Goal: Information Seeking & Learning: Learn about a topic

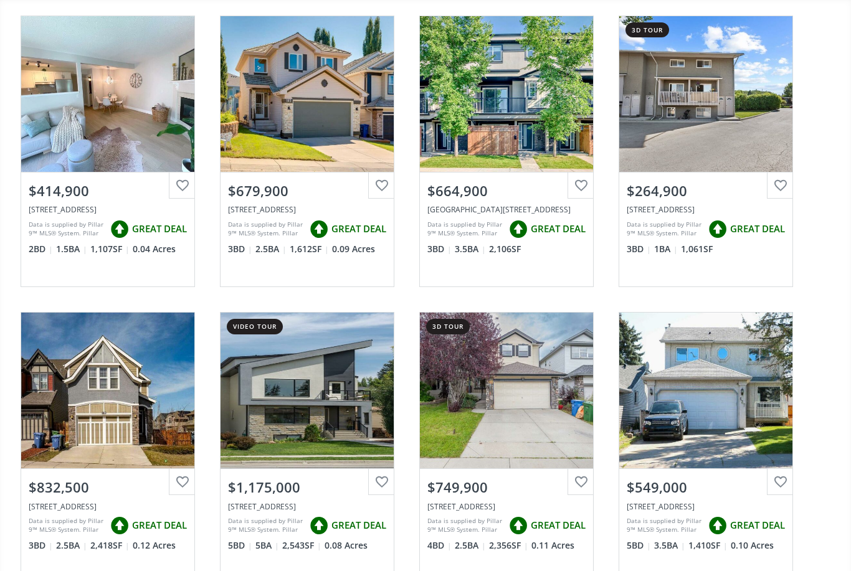
scroll to position [138, 0]
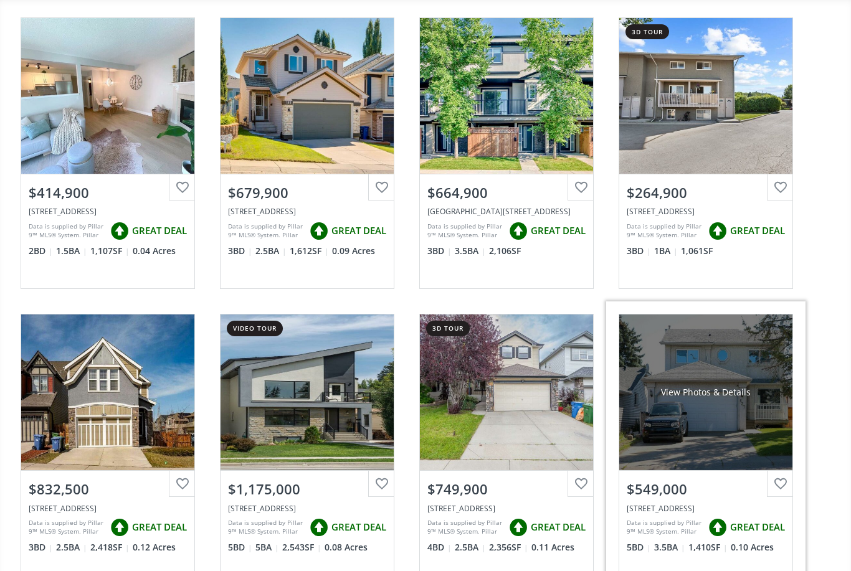
click at [726, 422] on div "View Photos & Details" at bounding box center [705, 393] width 173 height 156
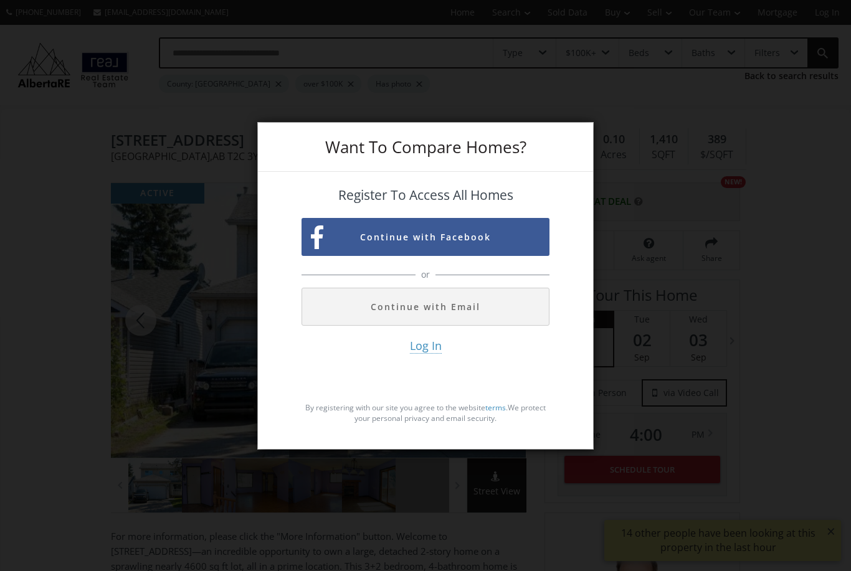
click at [453, 326] on button "Continue with Email" at bounding box center [425, 307] width 248 height 38
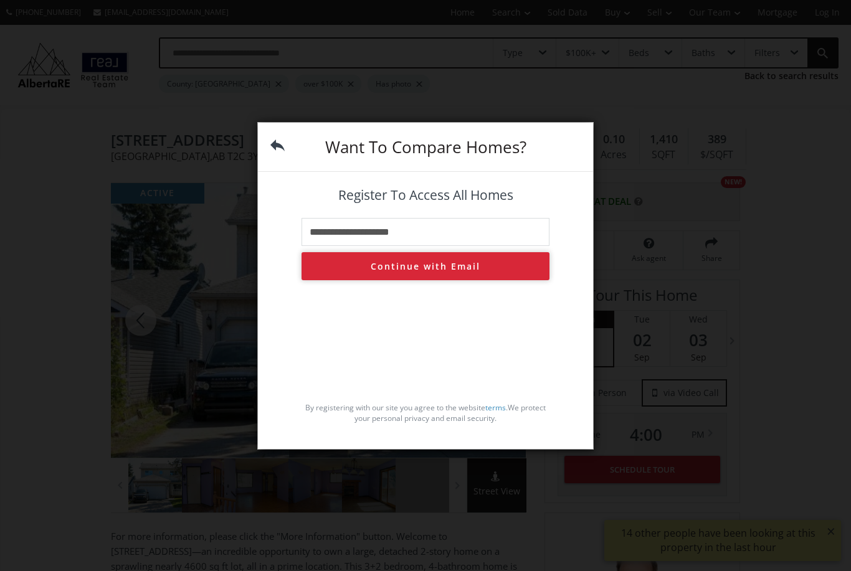
type input "**********"
click at [461, 280] on button "Continue with Email" at bounding box center [425, 266] width 248 height 28
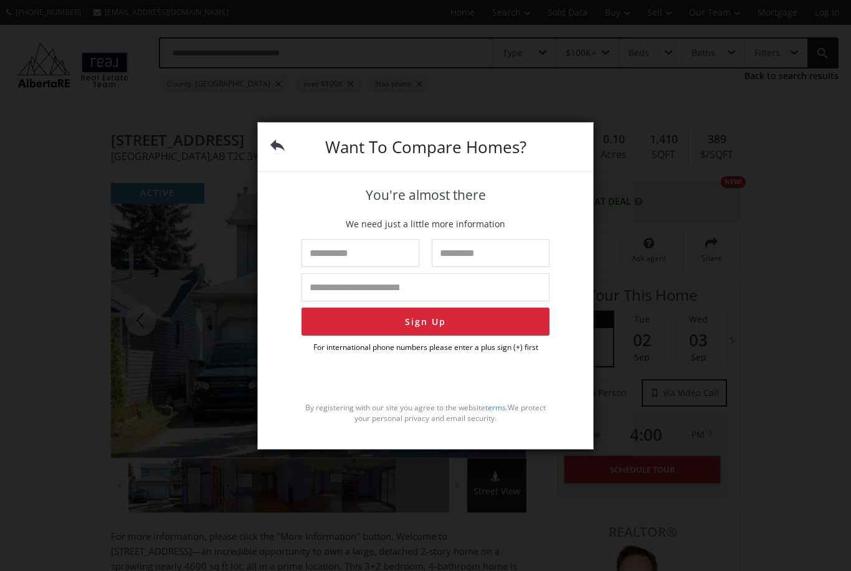
click at [280, 153] on img at bounding box center [277, 145] width 14 height 14
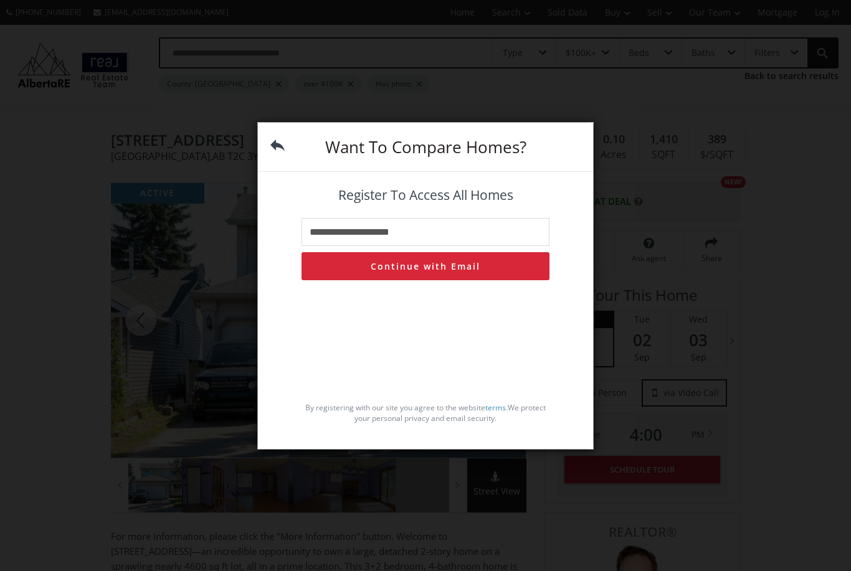
click at [281, 153] on img at bounding box center [277, 145] width 14 height 14
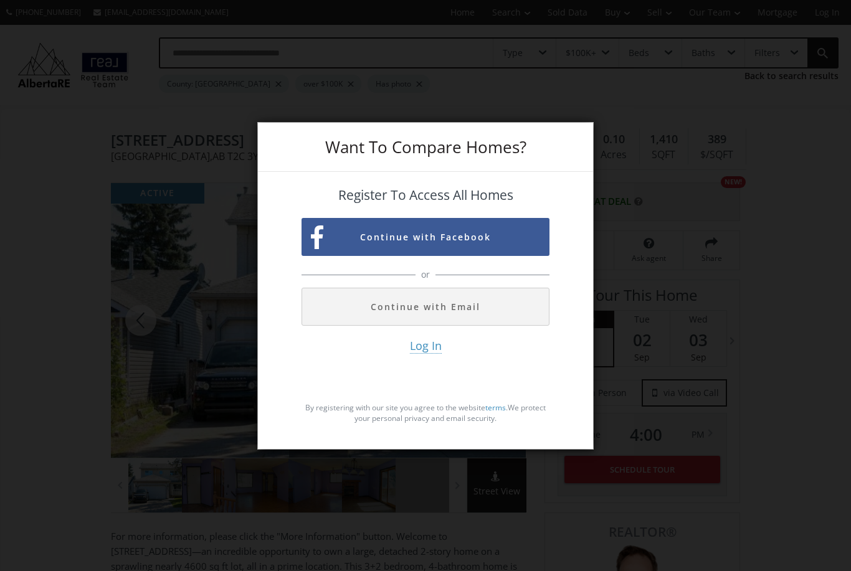
click at [706, 170] on div "Want To Compare Homes? Register To Access All Homes Continue with Facebook or C…" at bounding box center [425, 285] width 851 height 571
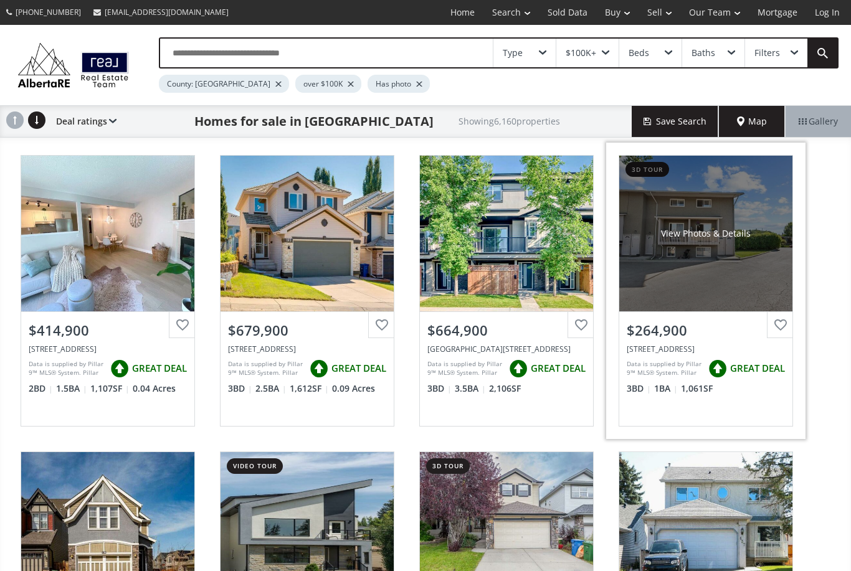
click at [701, 265] on div "View Photos & Details" at bounding box center [705, 234] width 173 height 156
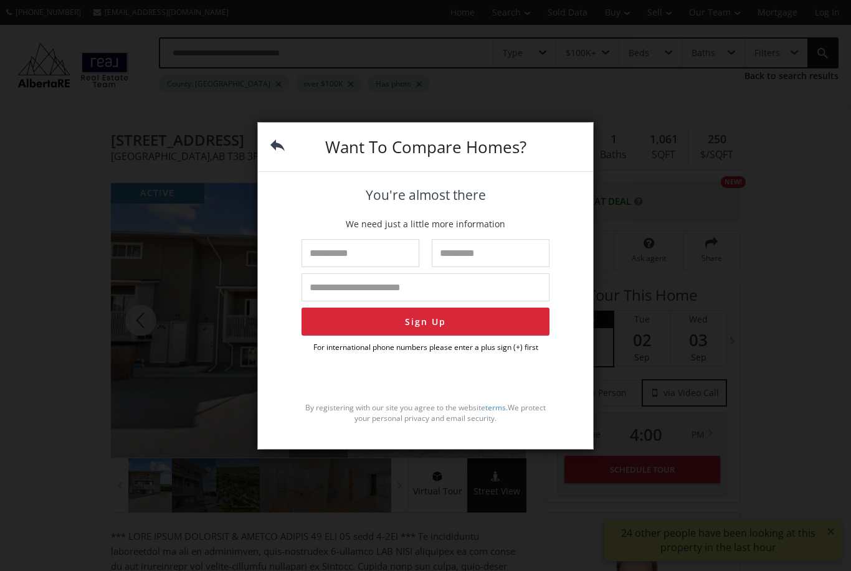
click at [273, 172] on div "Want To Compare Homes?" at bounding box center [425, 147] width 335 height 49
click at [360, 267] on input "text" at bounding box center [360, 253] width 118 height 28
type input "*****"
click at [493, 267] on input "text" at bounding box center [491, 253] width 118 height 28
type input "****"
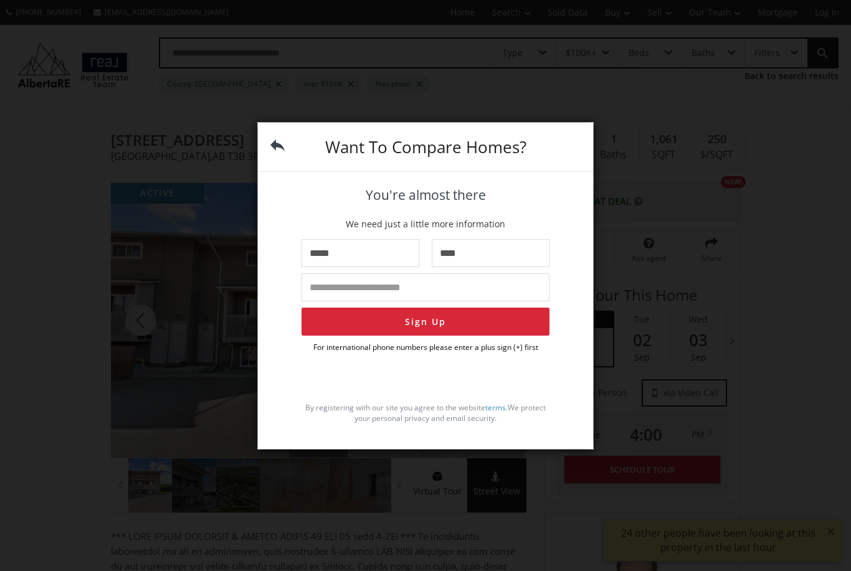
click at [445, 301] on input "tel" at bounding box center [425, 287] width 248 height 28
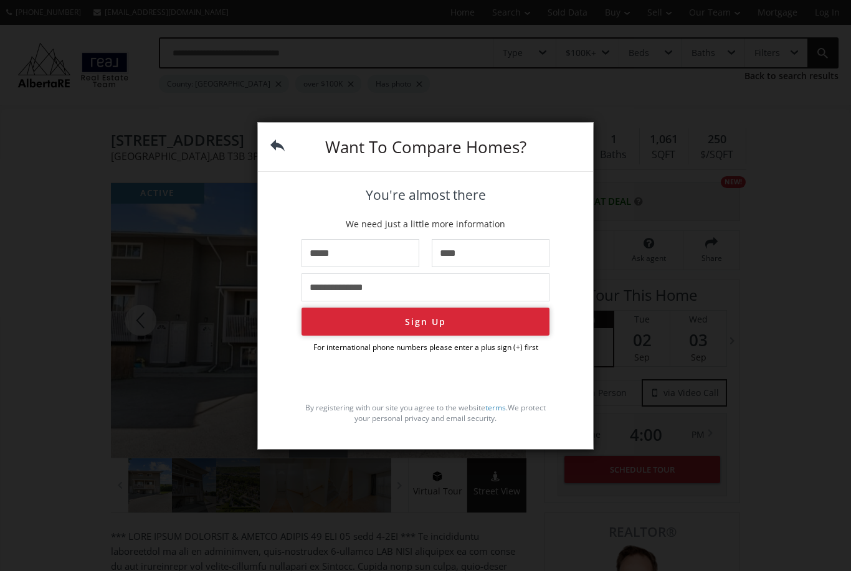
type input "**********"
click at [443, 336] on button "Sign Up" at bounding box center [425, 322] width 248 height 28
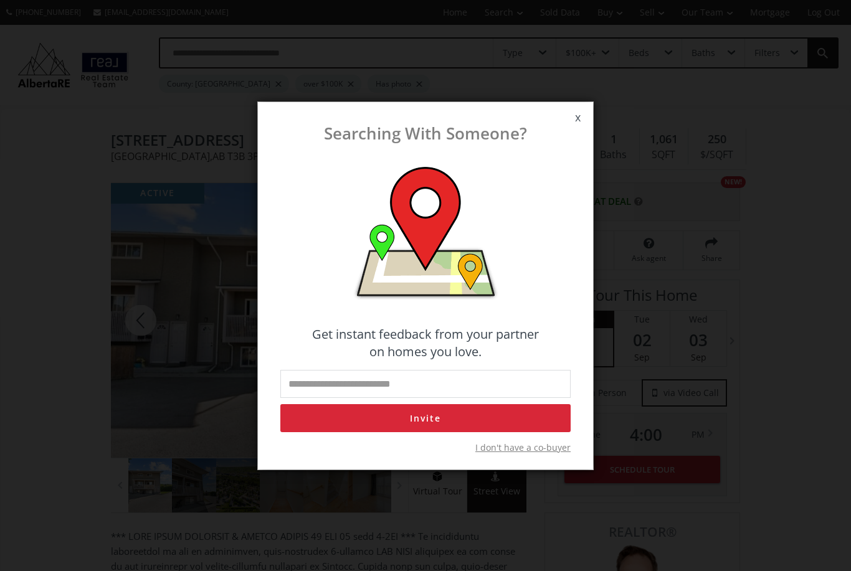
click at [575, 135] on span "x" at bounding box center [577, 117] width 31 height 35
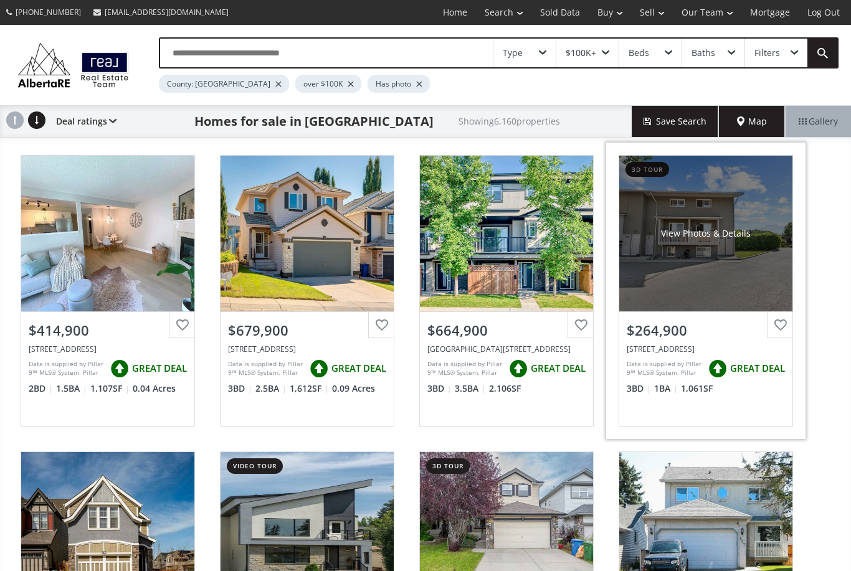
click at [725, 245] on div "View Photos & Details" at bounding box center [705, 234] width 173 height 156
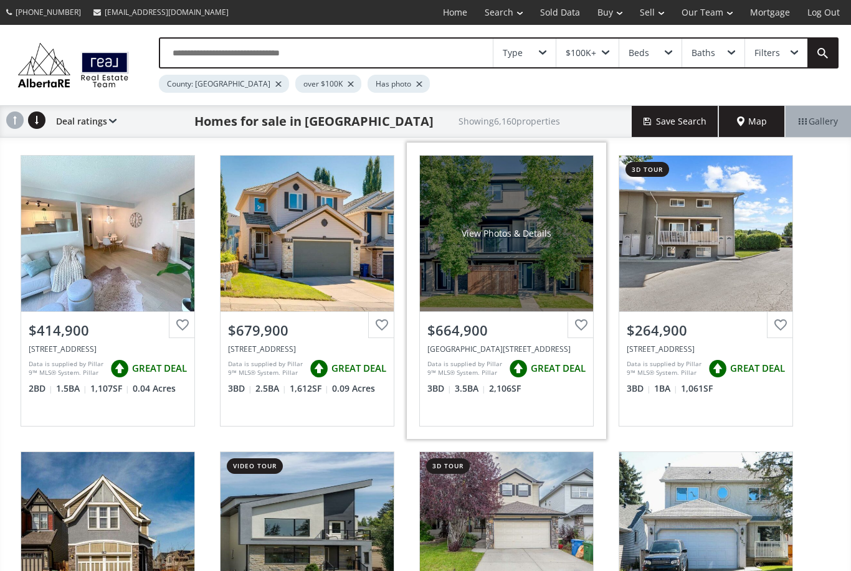
click at [521, 248] on div "View Photos & Details" at bounding box center [506, 234] width 173 height 156
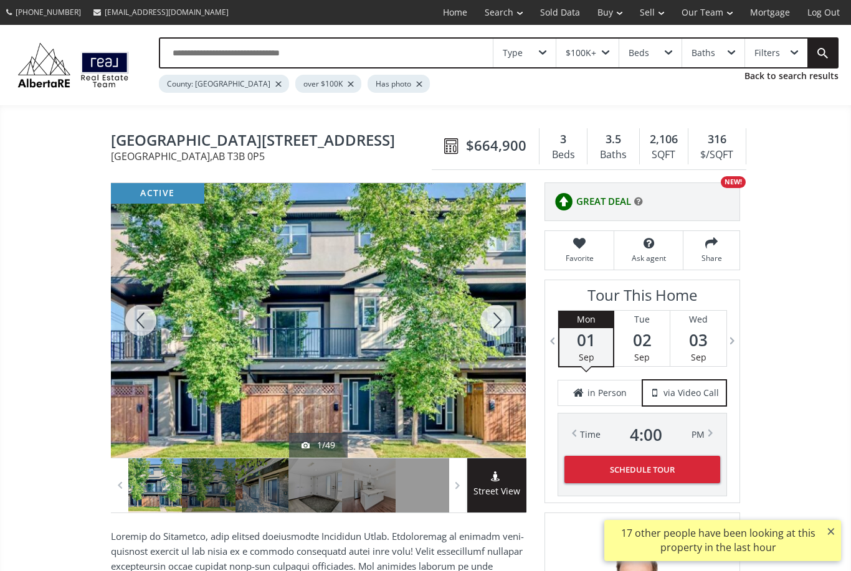
click at [498, 323] on div at bounding box center [496, 320] width 60 height 275
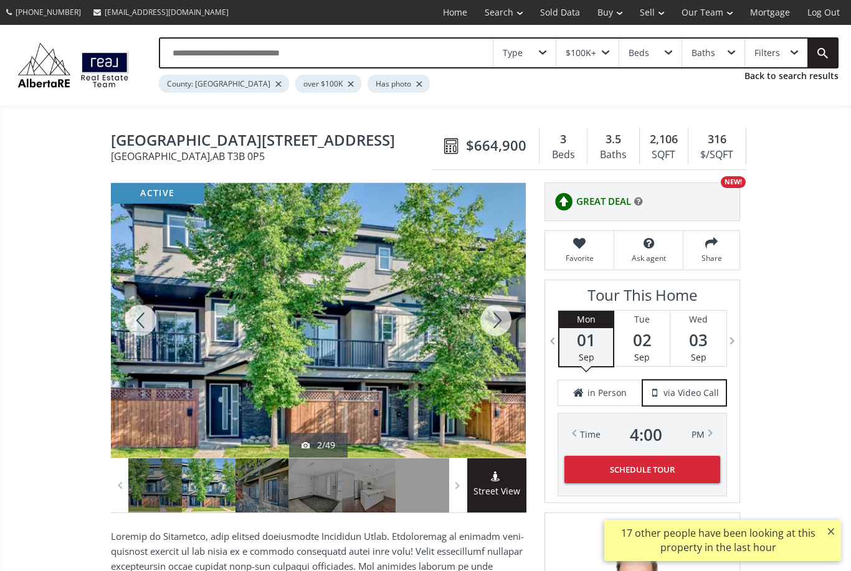
click at [505, 319] on div at bounding box center [496, 320] width 60 height 275
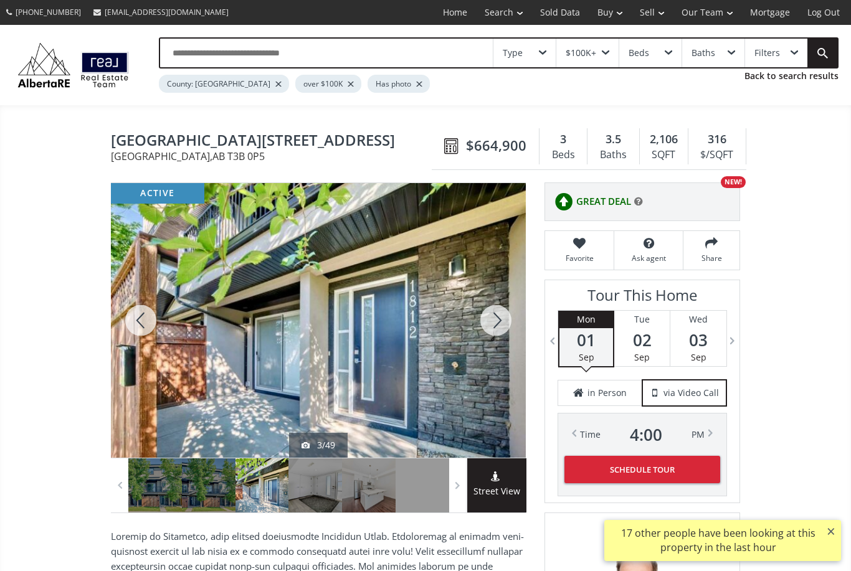
click at [493, 321] on div at bounding box center [496, 320] width 60 height 275
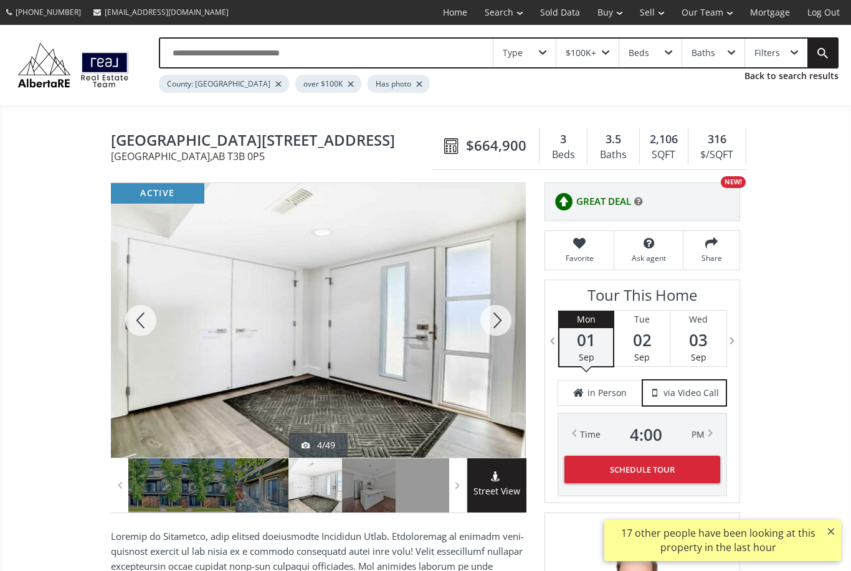
click at [493, 320] on div at bounding box center [496, 320] width 60 height 275
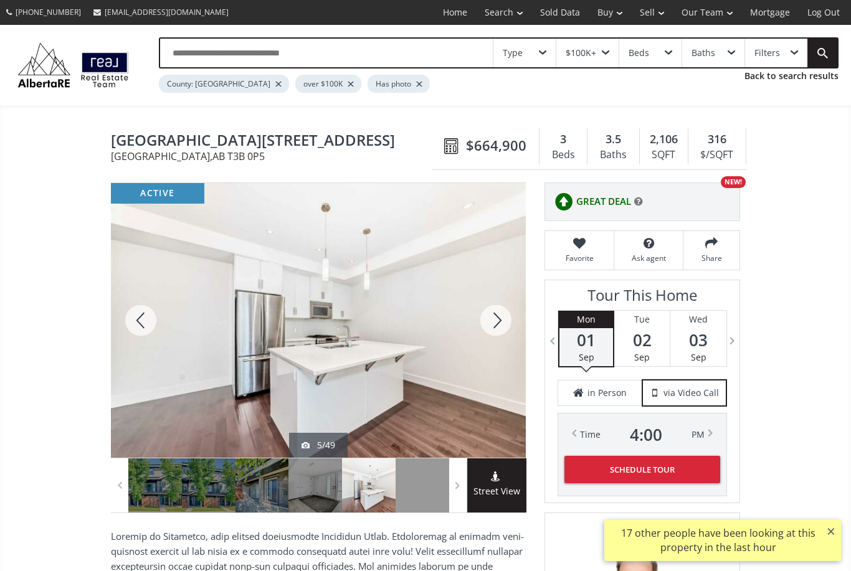
click at [507, 316] on div at bounding box center [496, 320] width 60 height 275
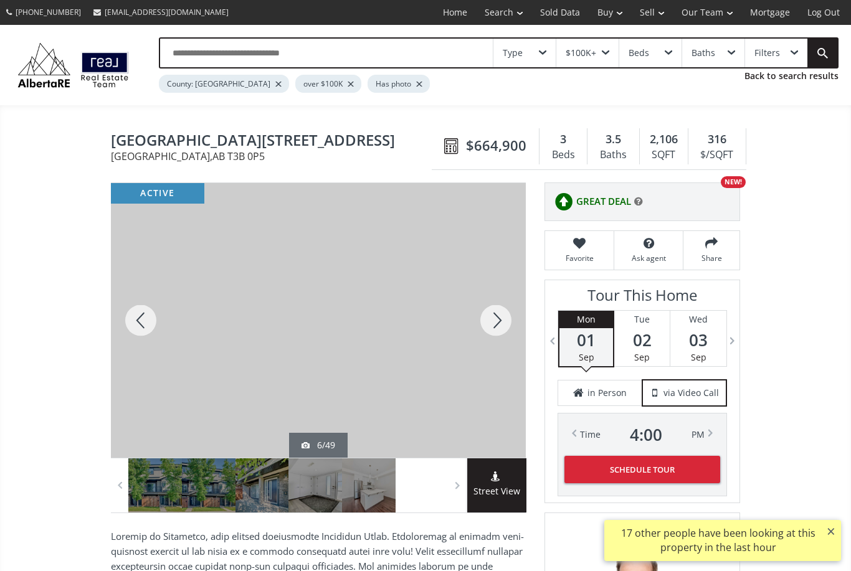
click at [496, 318] on div at bounding box center [496, 320] width 60 height 275
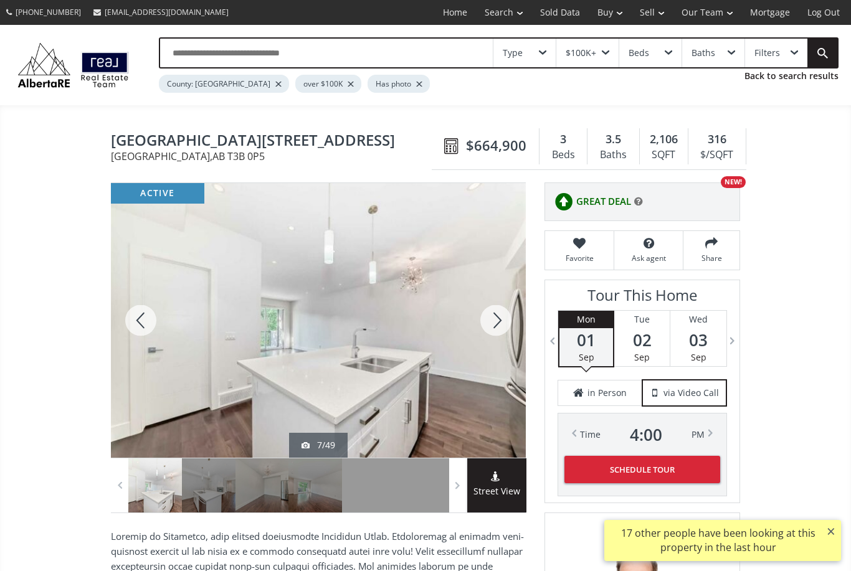
click at [493, 326] on div at bounding box center [496, 320] width 60 height 275
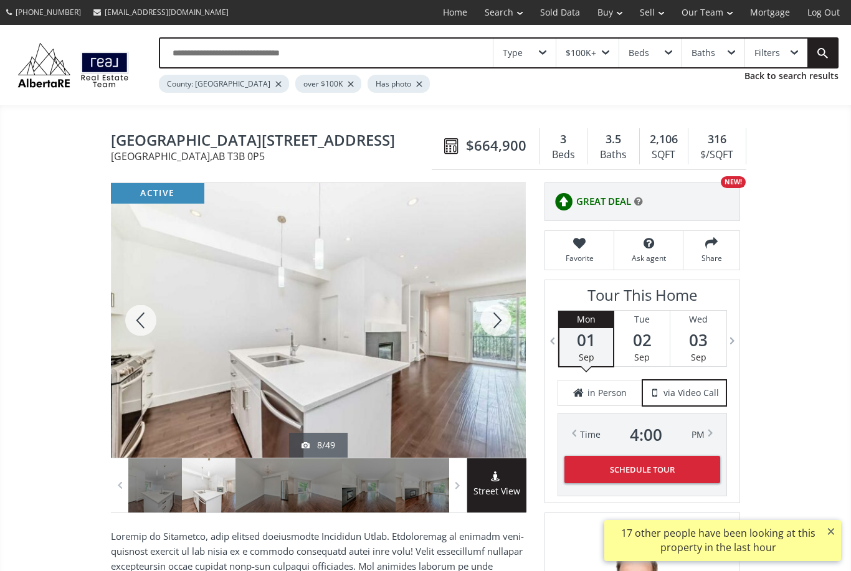
click at [508, 324] on div at bounding box center [496, 320] width 60 height 275
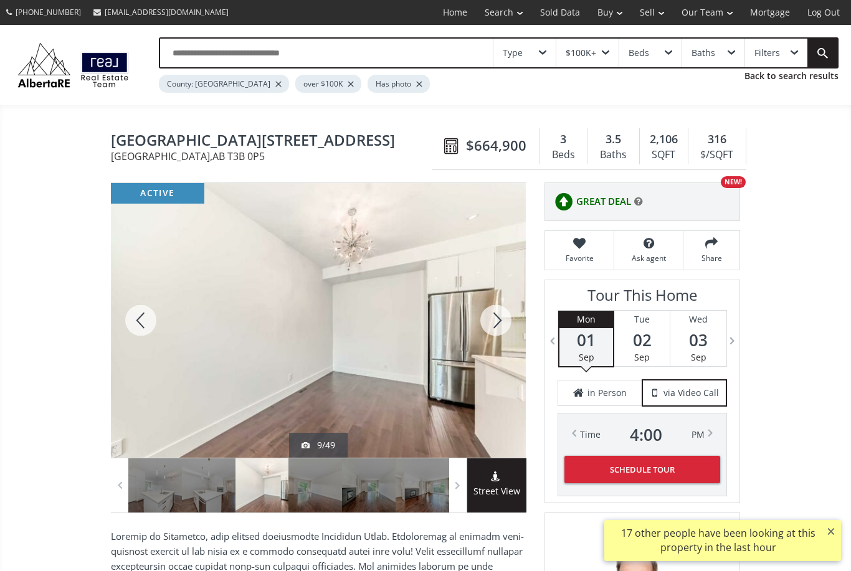
click at [505, 317] on div at bounding box center [496, 320] width 60 height 275
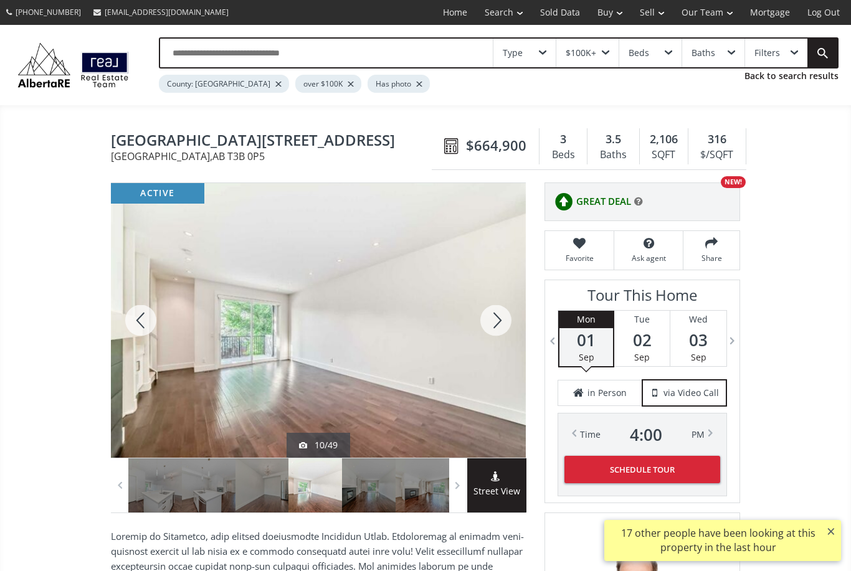
click at [498, 319] on div at bounding box center [496, 320] width 60 height 275
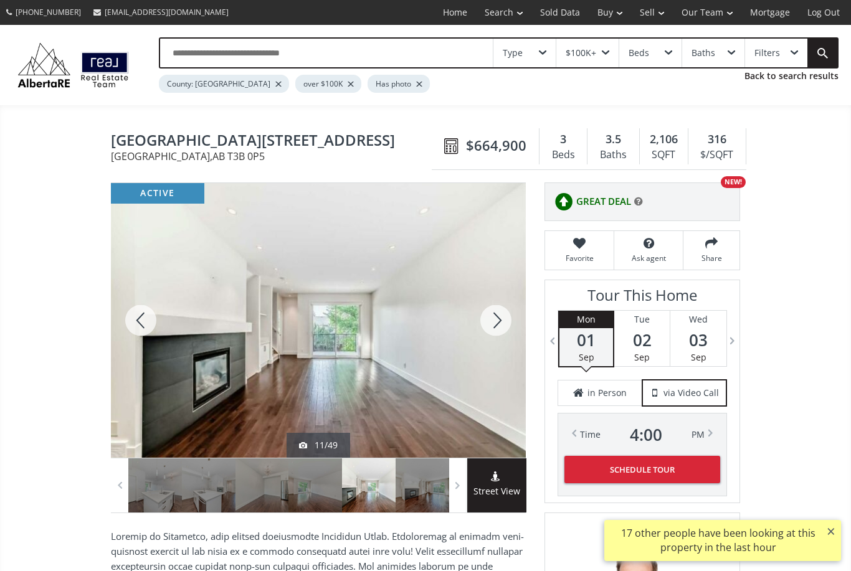
click at [500, 316] on div at bounding box center [496, 320] width 60 height 275
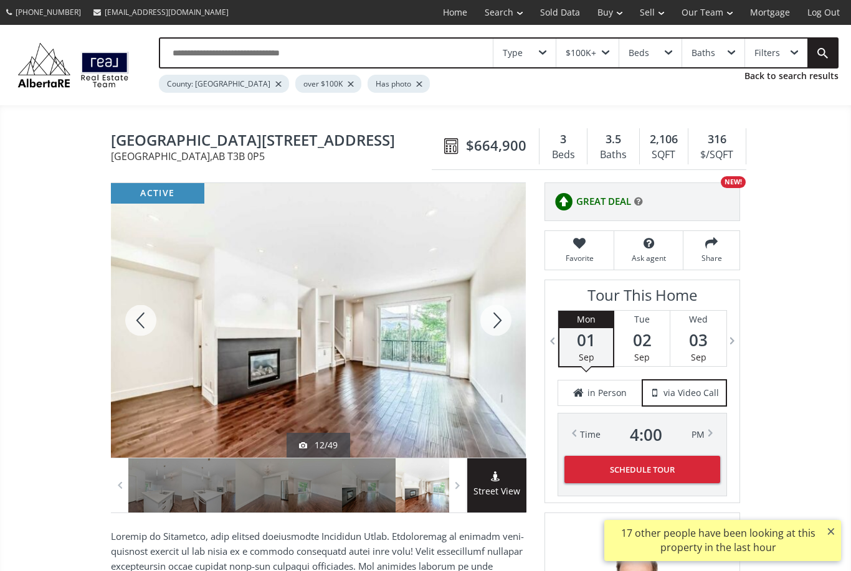
click at [498, 322] on div at bounding box center [496, 320] width 60 height 275
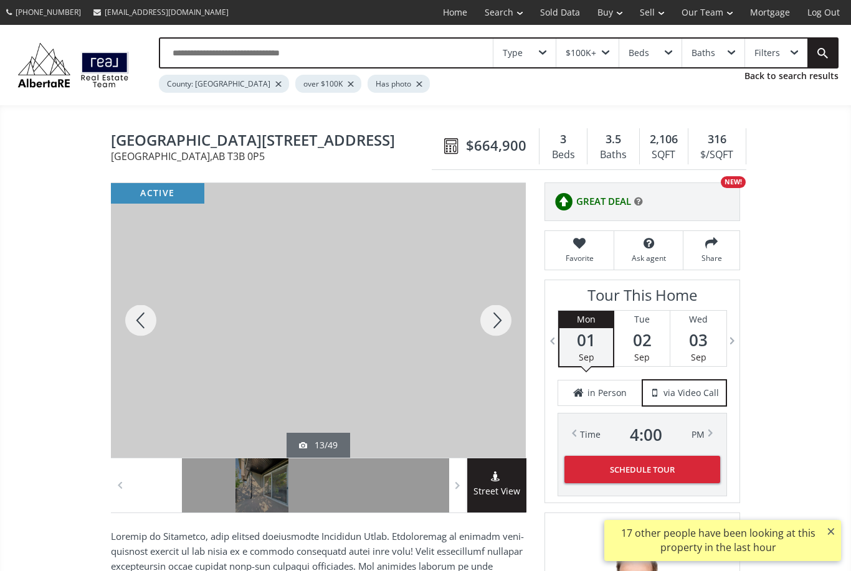
click at [498, 332] on div at bounding box center [496, 320] width 60 height 275
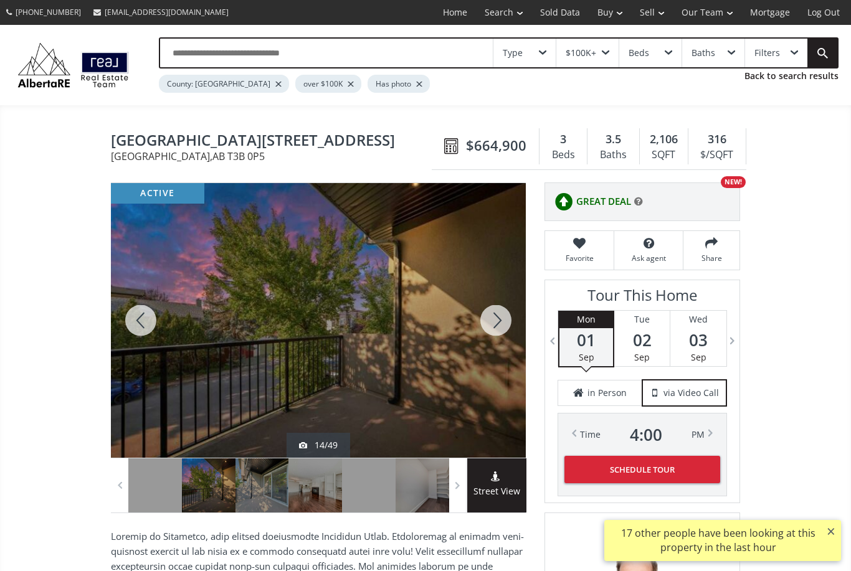
click at [509, 312] on div at bounding box center [496, 320] width 60 height 275
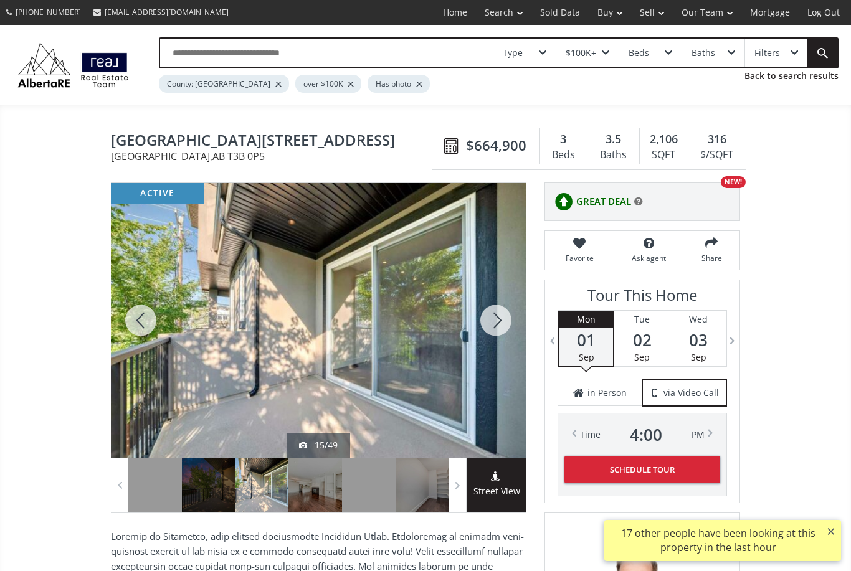
click at [500, 314] on div at bounding box center [496, 320] width 60 height 275
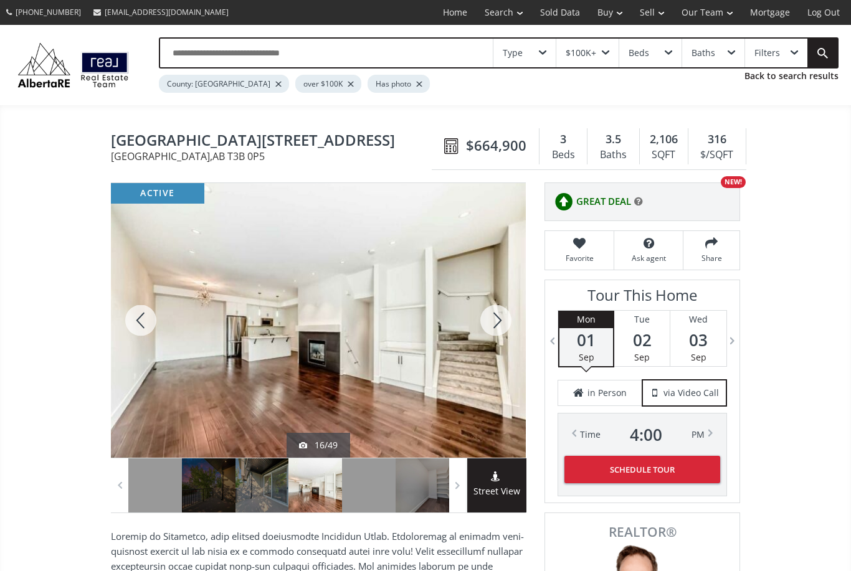
click at [502, 321] on div at bounding box center [496, 320] width 60 height 275
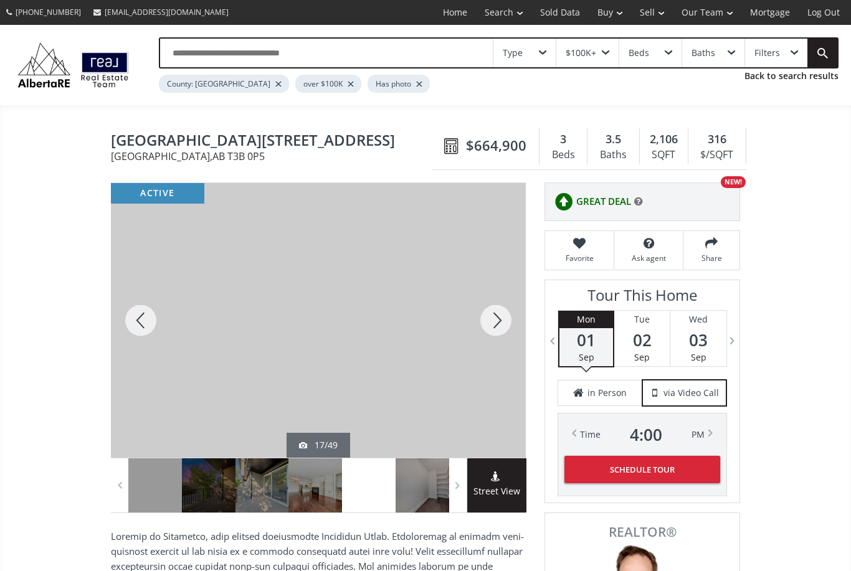
click at [488, 321] on div at bounding box center [496, 320] width 60 height 275
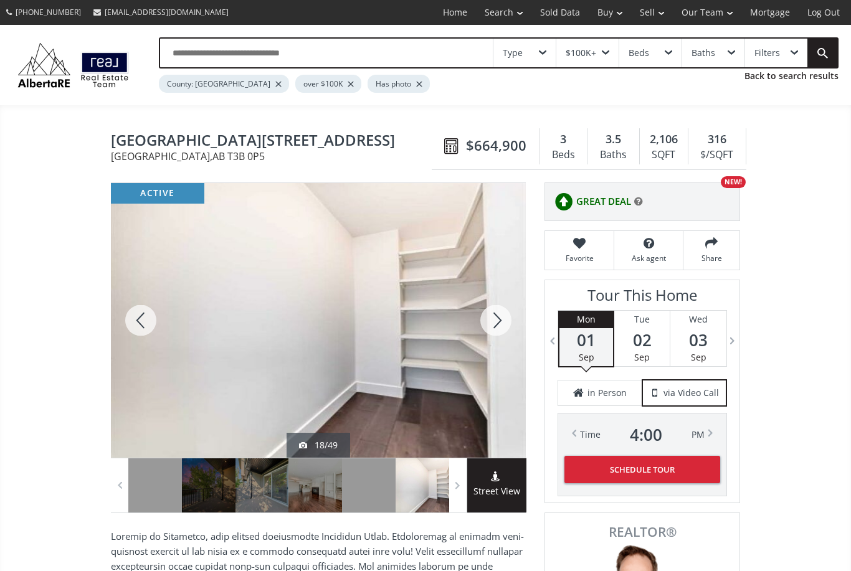
click at [511, 327] on div at bounding box center [496, 320] width 60 height 275
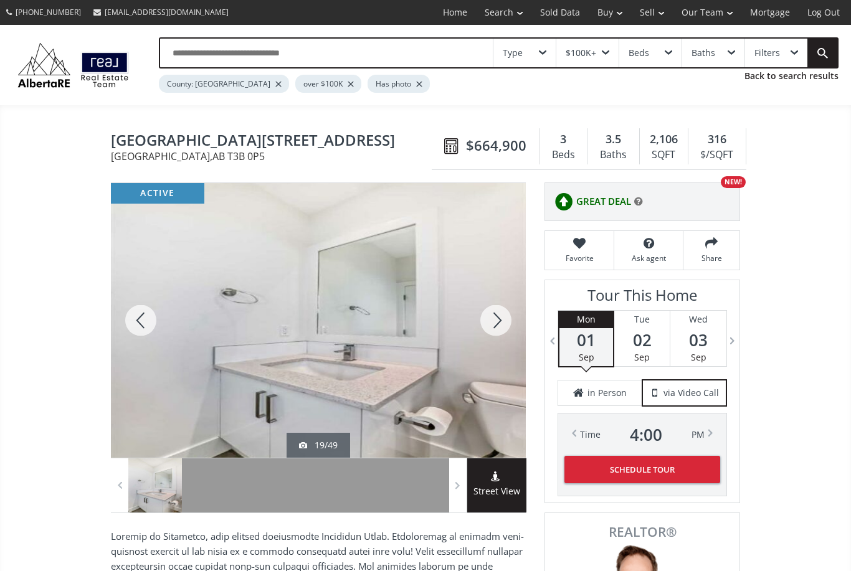
click at [496, 318] on div at bounding box center [496, 320] width 60 height 275
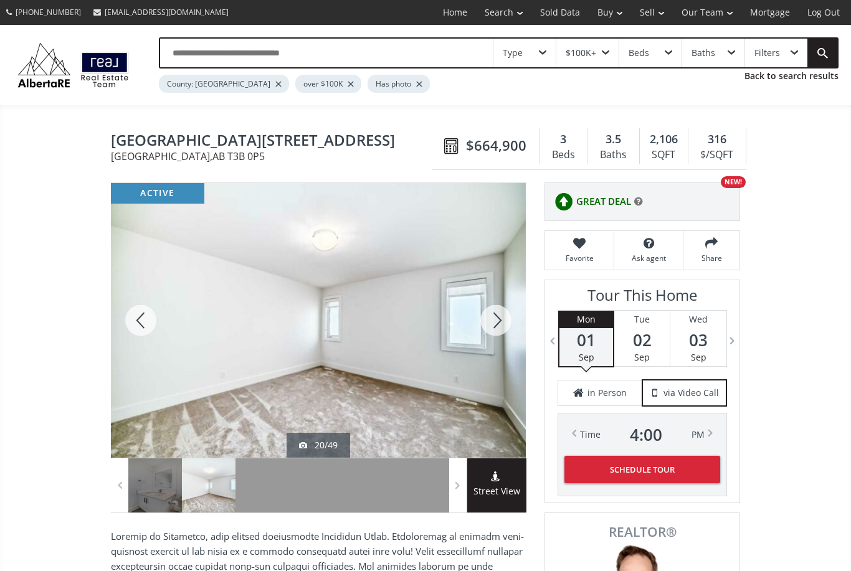
click at [495, 328] on div at bounding box center [496, 320] width 60 height 275
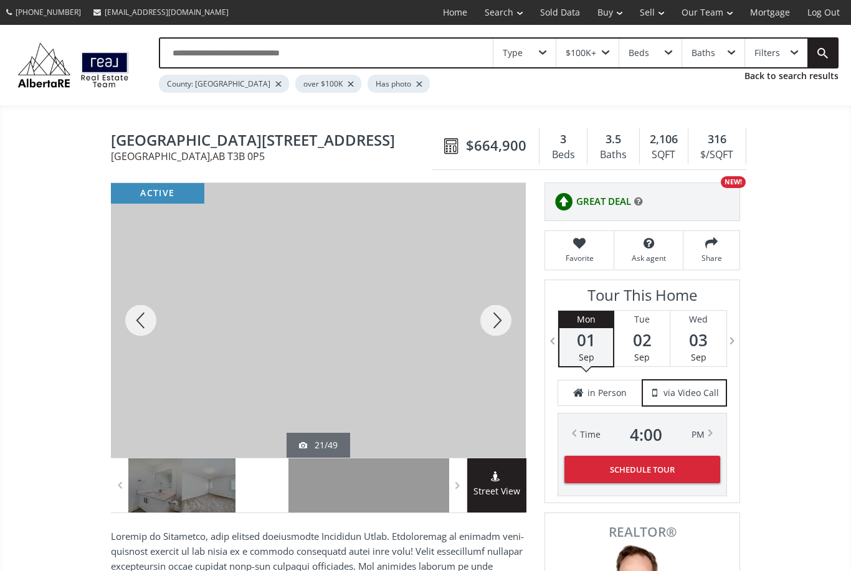
click at [499, 315] on div at bounding box center [496, 320] width 60 height 275
click at [490, 343] on div at bounding box center [496, 320] width 60 height 275
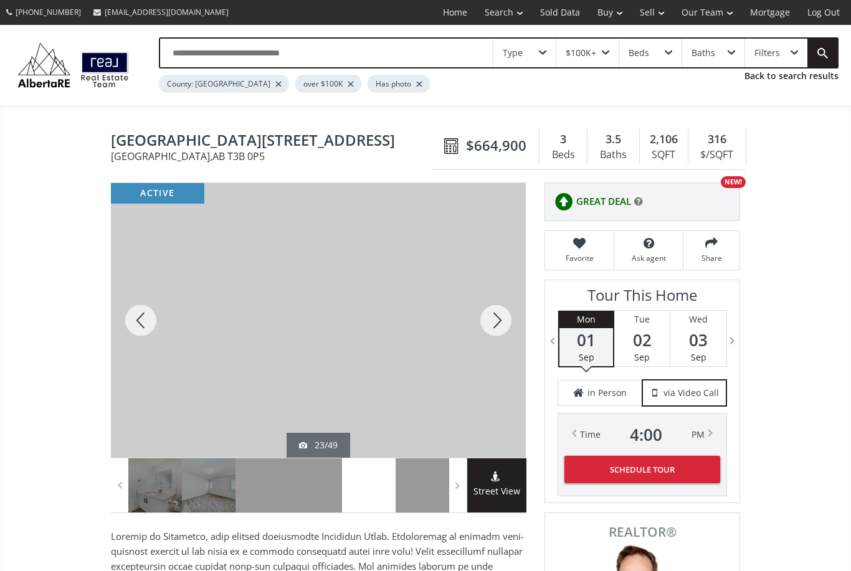
click at [508, 323] on div at bounding box center [496, 320] width 60 height 275
click at [502, 320] on div at bounding box center [496, 320] width 60 height 275
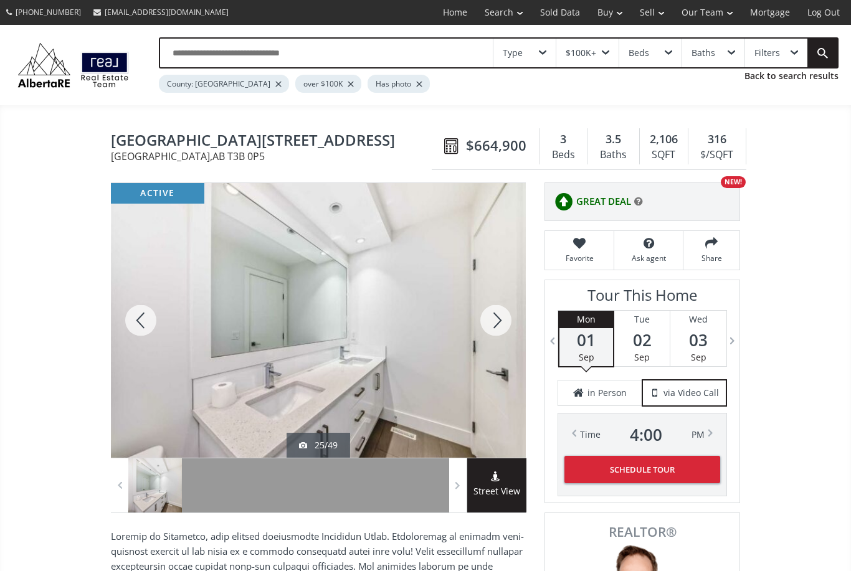
click at [513, 320] on div at bounding box center [496, 320] width 60 height 275
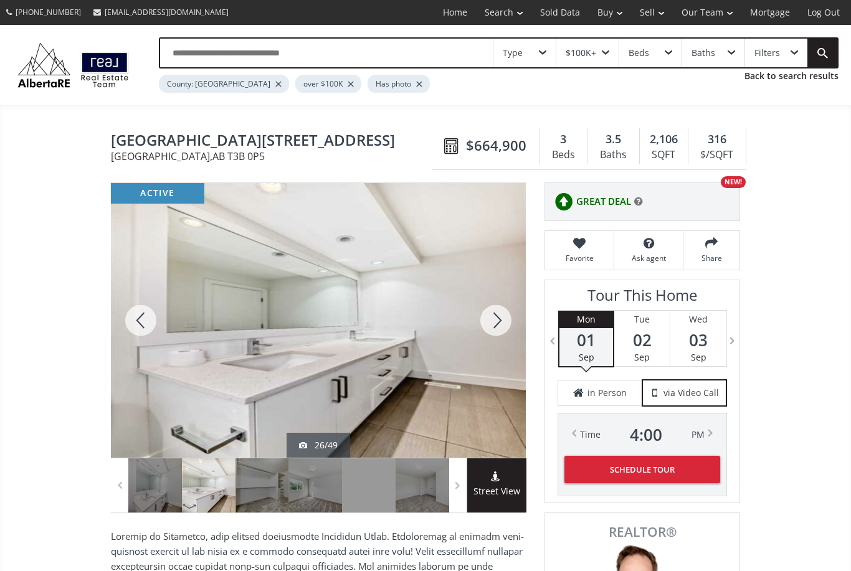
click at [499, 320] on div at bounding box center [496, 320] width 60 height 275
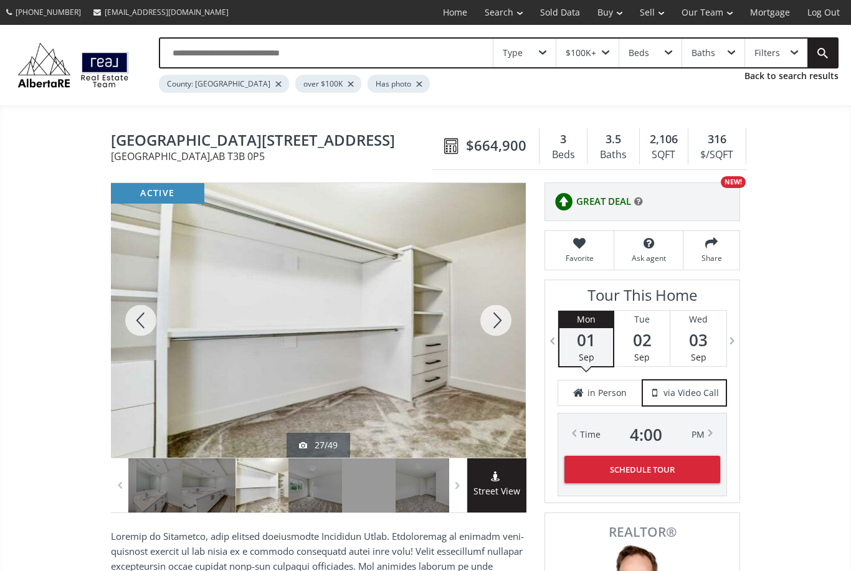
click at [499, 328] on div at bounding box center [496, 320] width 60 height 275
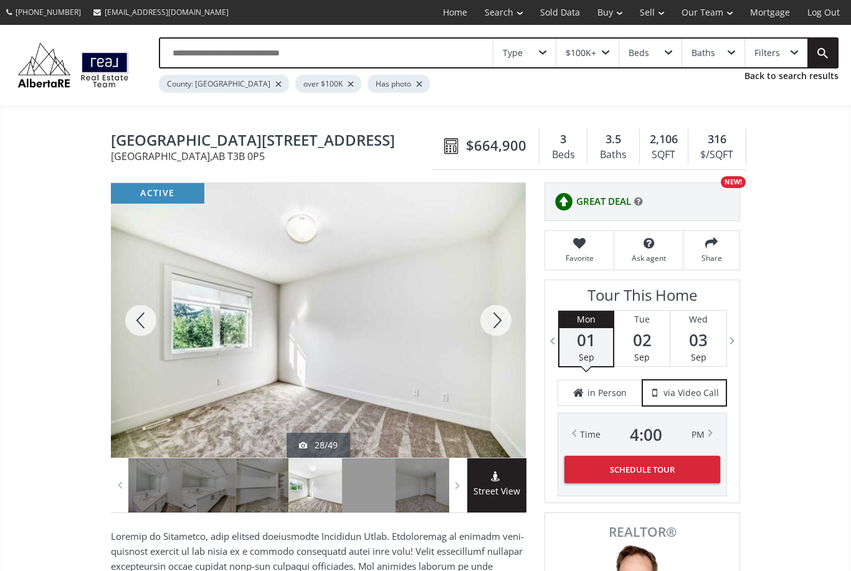
click at [504, 318] on div at bounding box center [496, 320] width 60 height 275
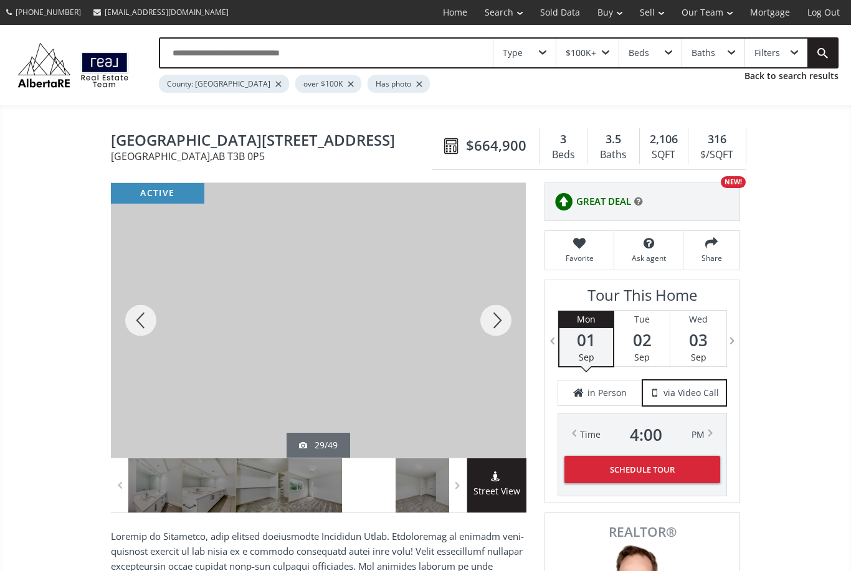
click at [502, 321] on div at bounding box center [496, 320] width 60 height 275
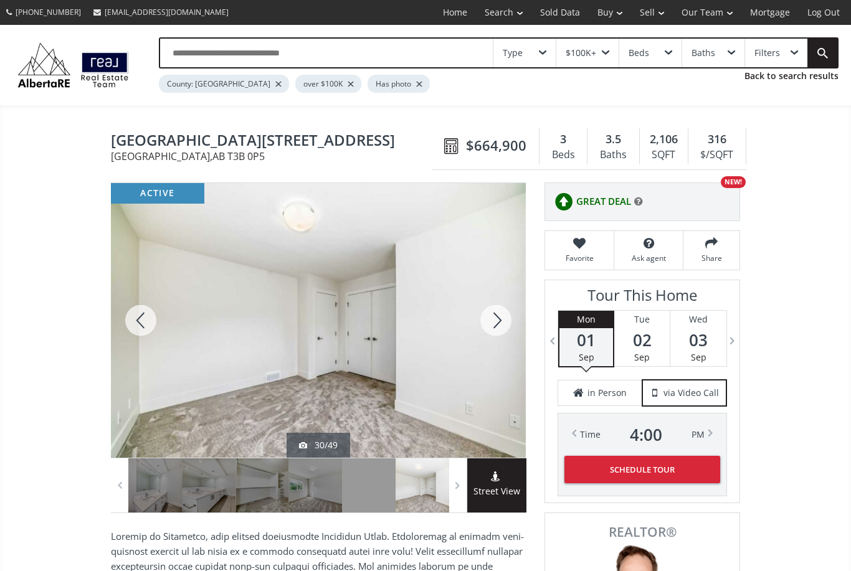
click at [499, 324] on div at bounding box center [496, 320] width 60 height 275
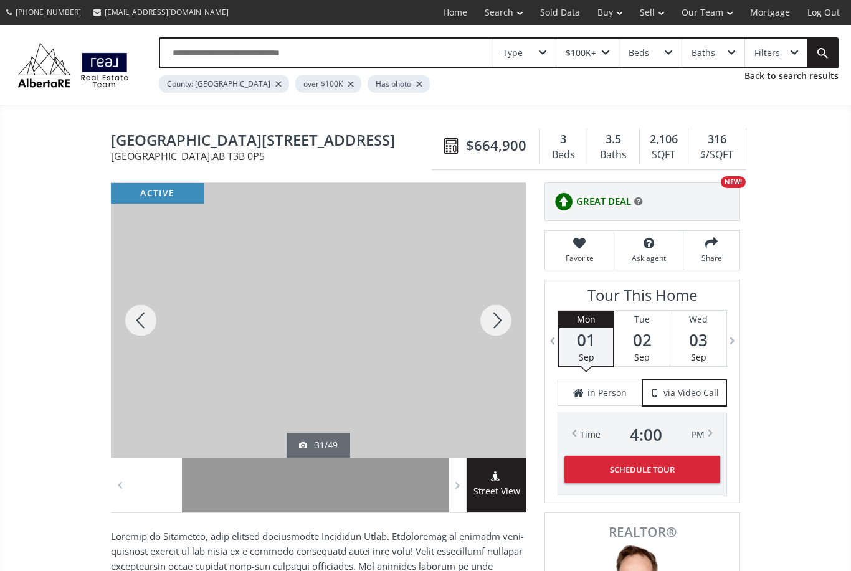
click at [503, 321] on div at bounding box center [496, 320] width 60 height 275
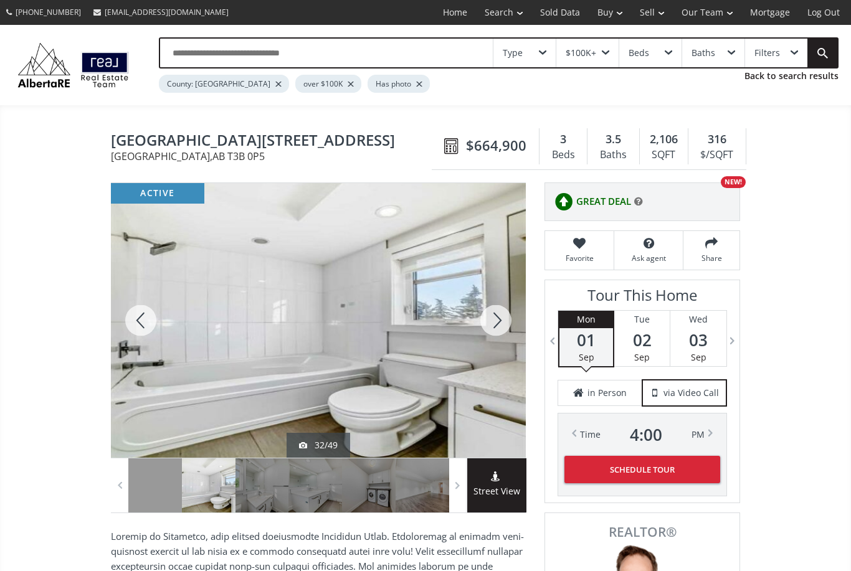
click at [503, 316] on div at bounding box center [496, 320] width 60 height 275
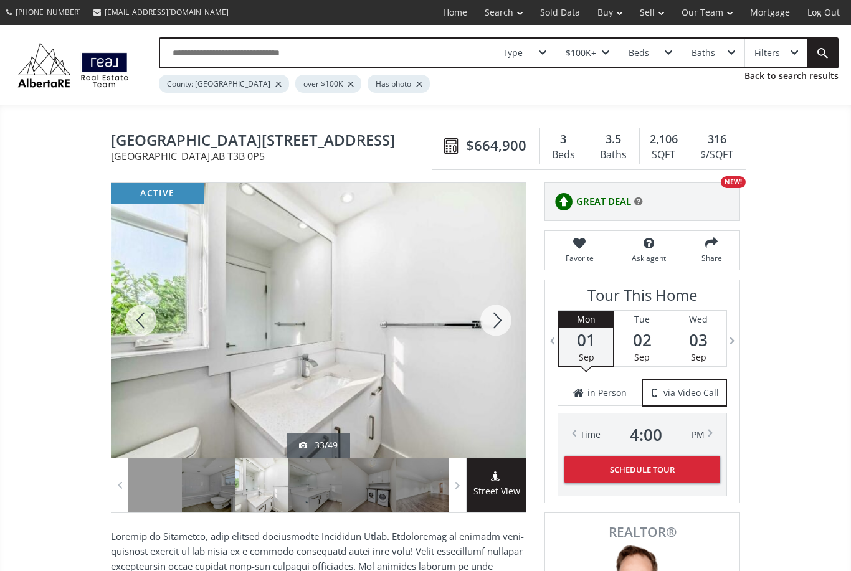
click at [498, 321] on div at bounding box center [496, 320] width 60 height 275
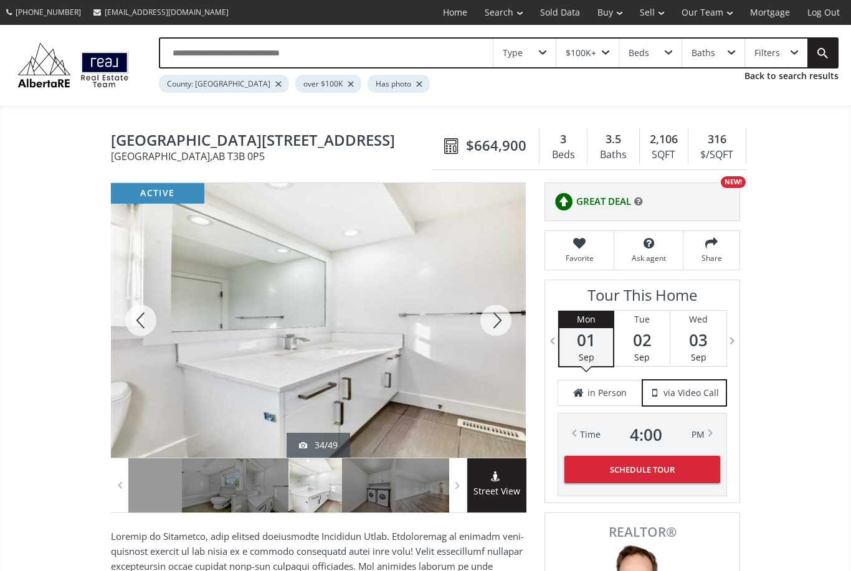
click at [517, 315] on div at bounding box center [496, 320] width 60 height 275
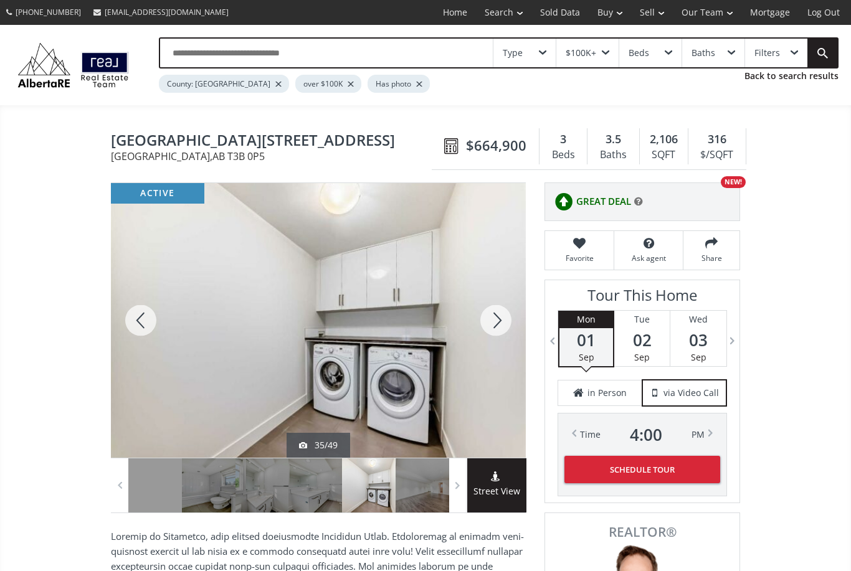
click at [505, 313] on div at bounding box center [496, 320] width 60 height 275
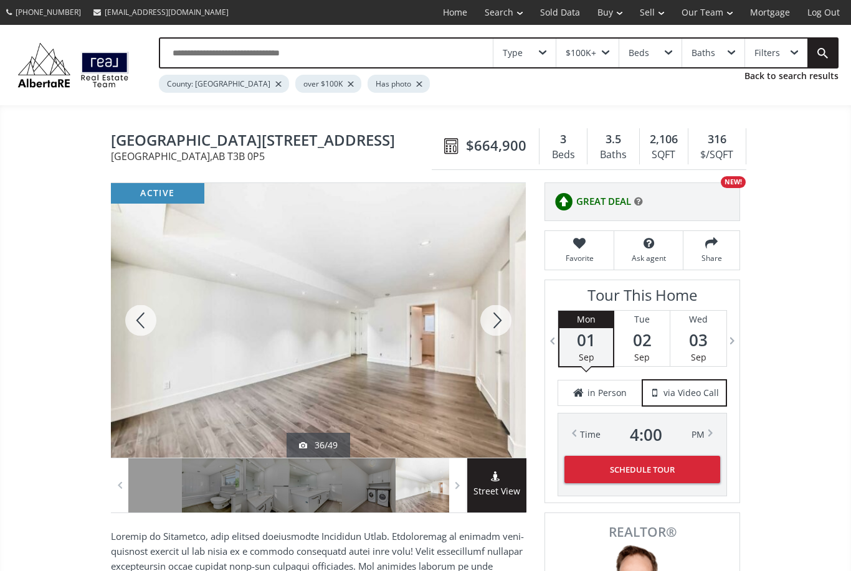
click at [507, 314] on div at bounding box center [496, 320] width 60 height 275
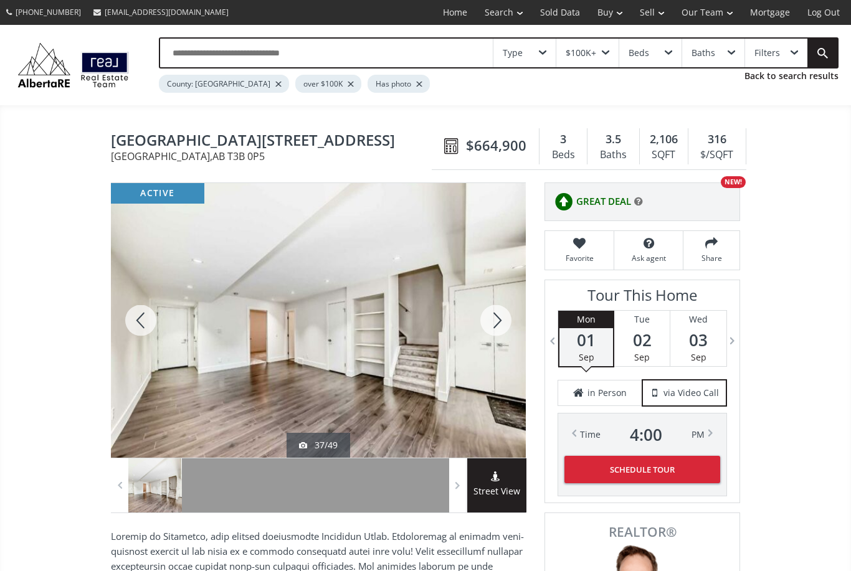
click at [504, 321] on div at bounding box center [496, 320] width 60 height 275
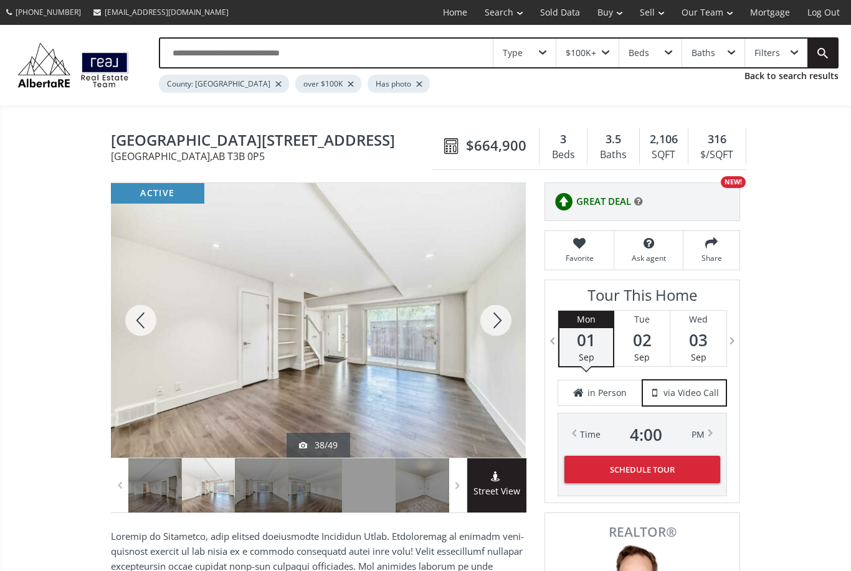
click at [501, 324] on div at bounding box center [496, 320] width 60 height 275
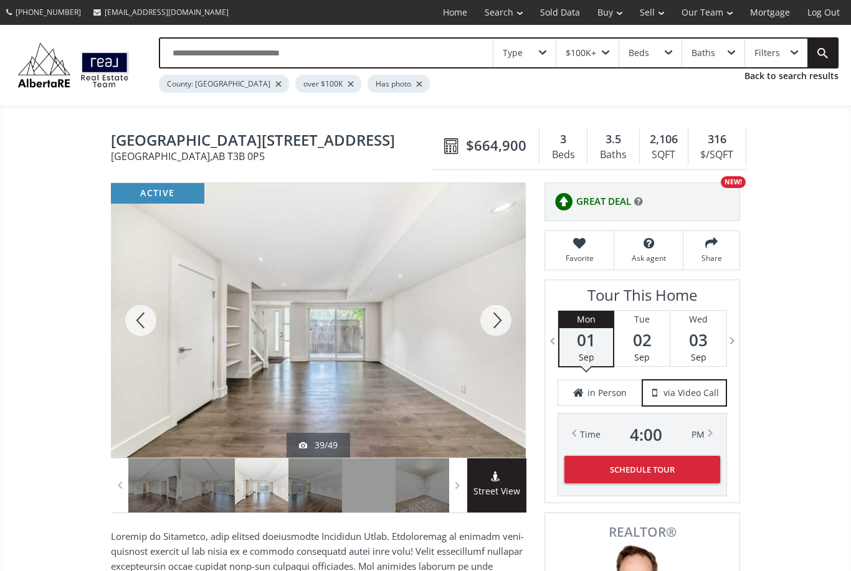
click at [509, 318] on div at bounding box center [496, 320] width 60 height 275
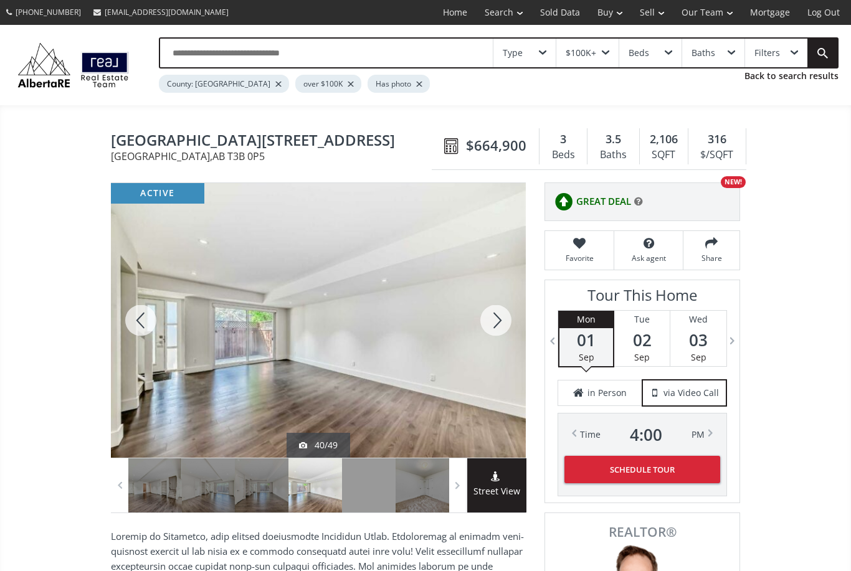
click at [506, 318] on div at bounding box center [496, 320] width 60 height 275
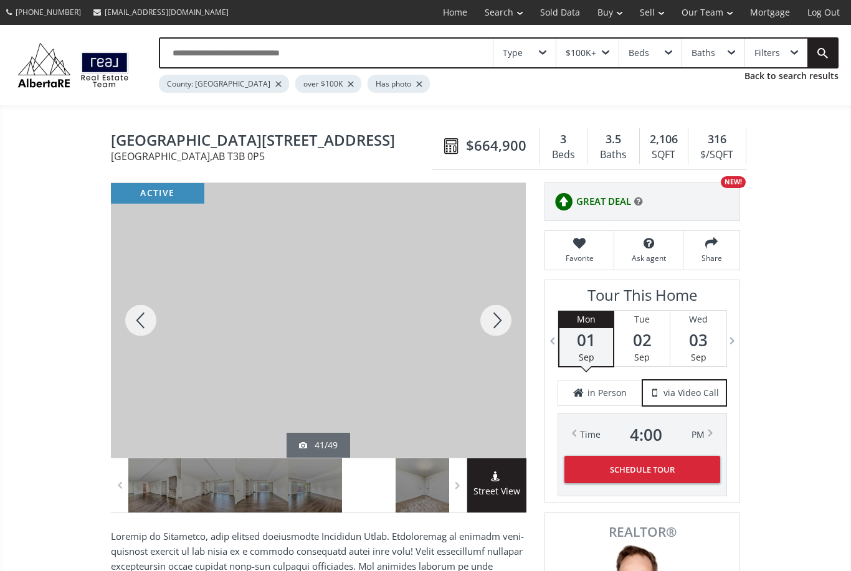
click at [508, 312] on div at bounding box center [496, 320] width 60 height 275
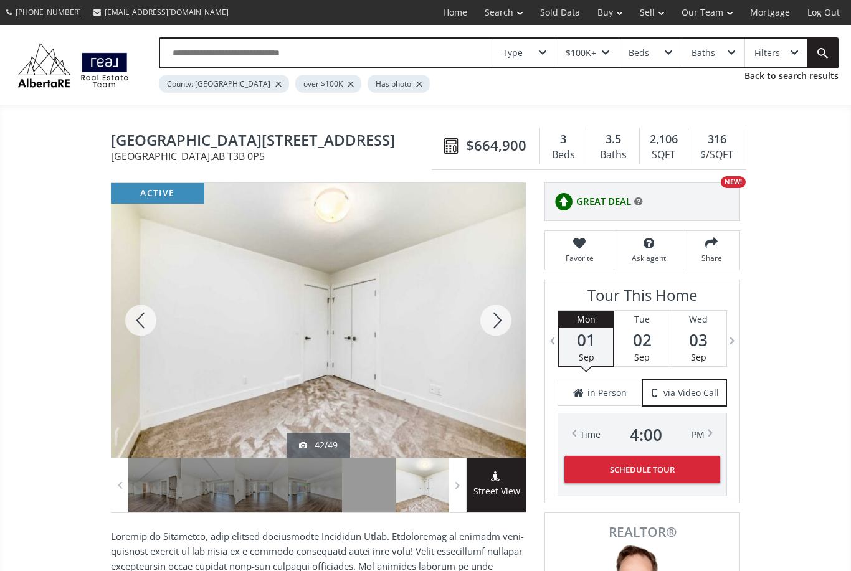
click at [506, 331] on div at bounding box center [496, 320] width 60 height 275
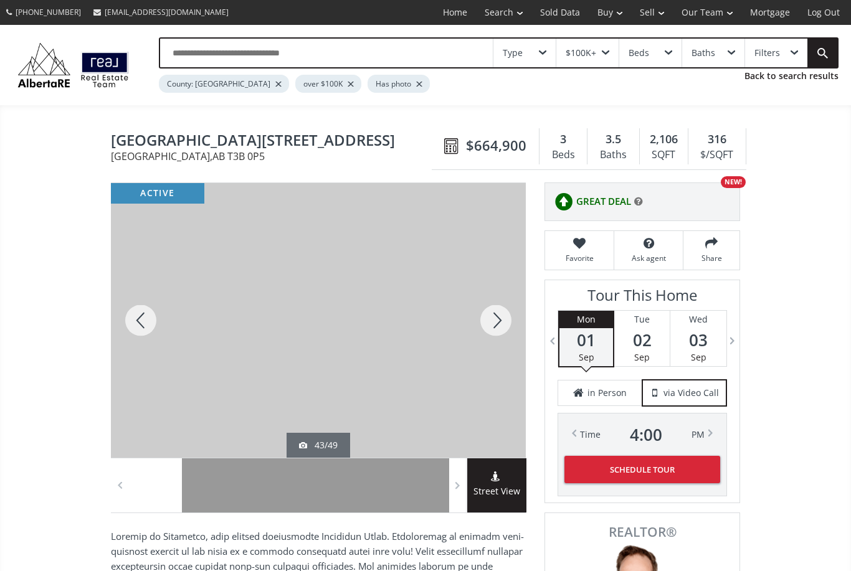
click at [509, 315] on div at bounding box center [496, 320] width 60 height 275
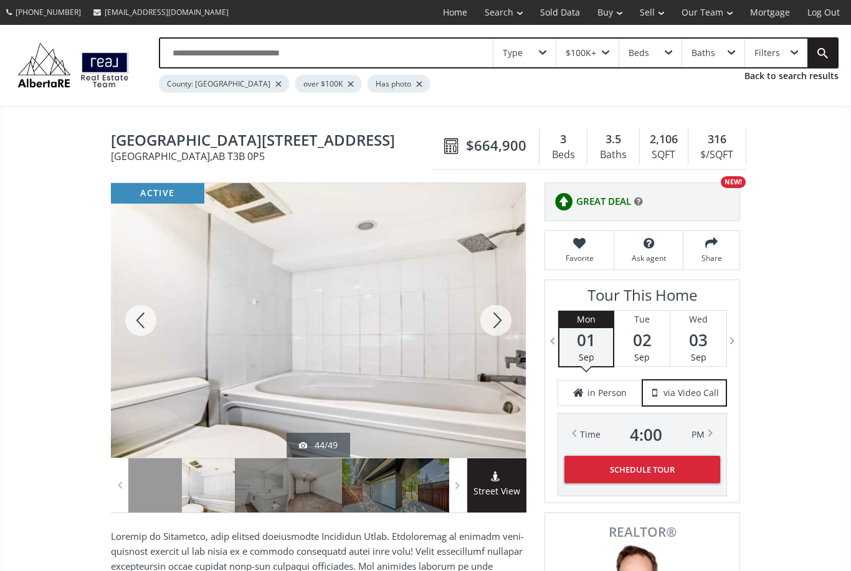
click at [519, 316] on div at bounding box center [496, 320] width 60 height 275
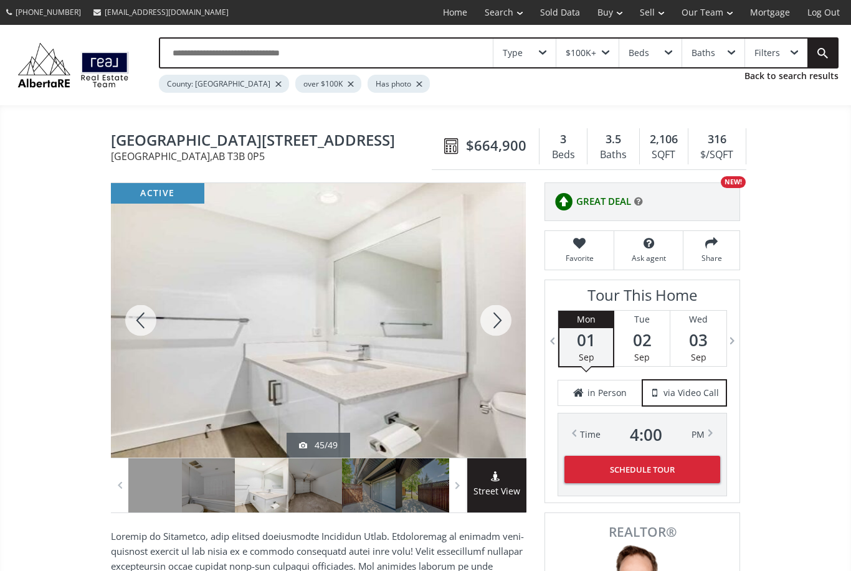
click at [504, 318] on div at bounding box center [496, 320] width 60 height 275
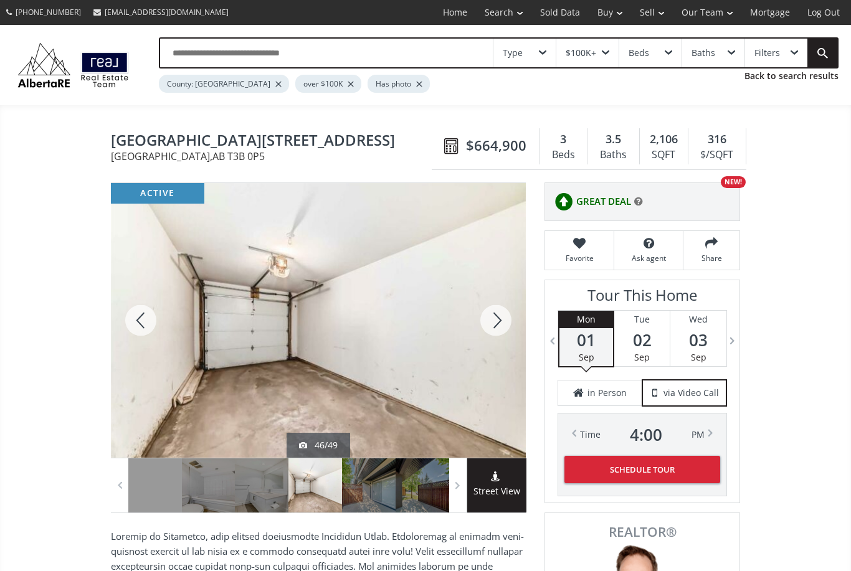
click at [507, 318] on div at bounding box center [496, 320] width 60 height 275
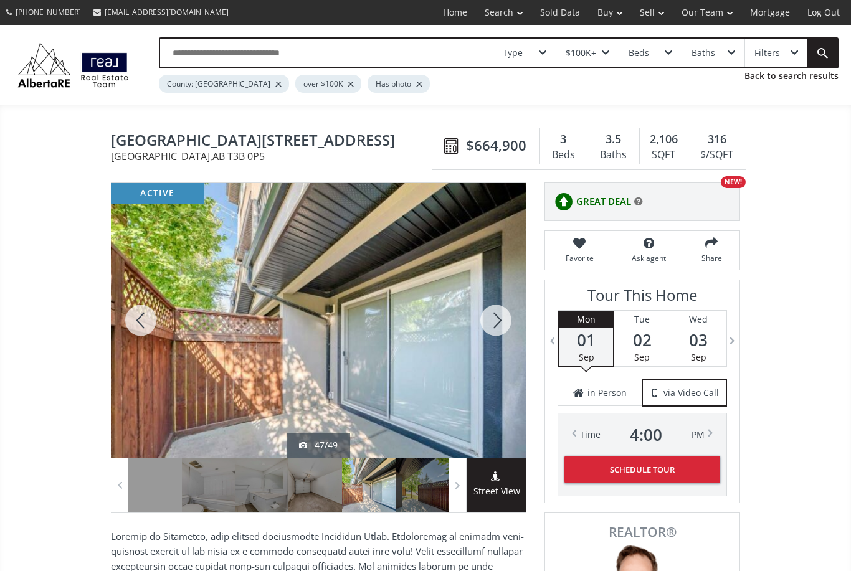
click at [508, 327] on div at bounding box center [496, 320] width 60 height 275
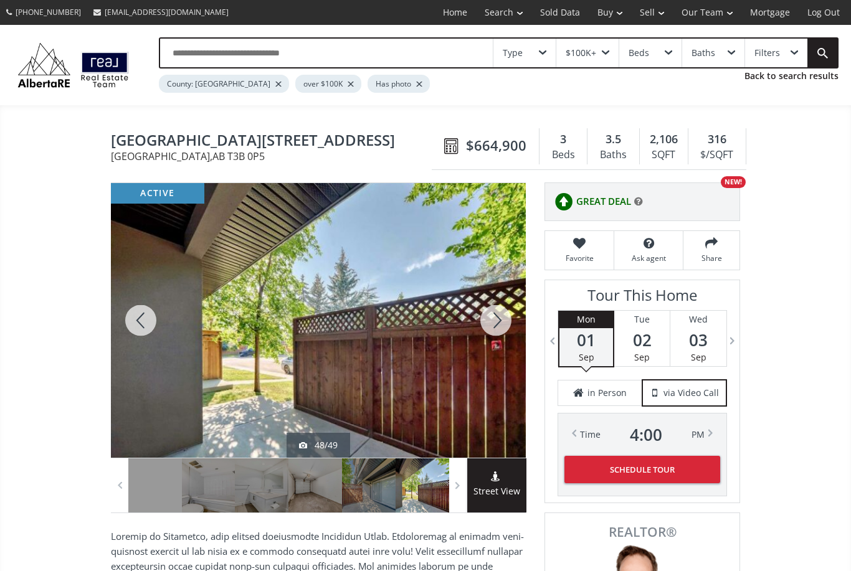
click at [501, 324] on div at bounding box center [496, 320] width 60 height 275
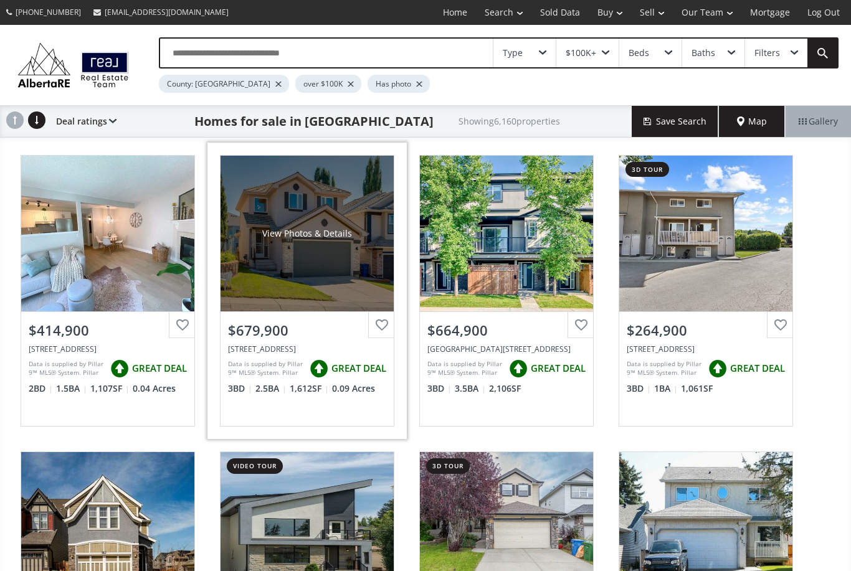
click at [324, 266] on div "View Photos & Details" at bounding box center [306, 234] width 173 height 156
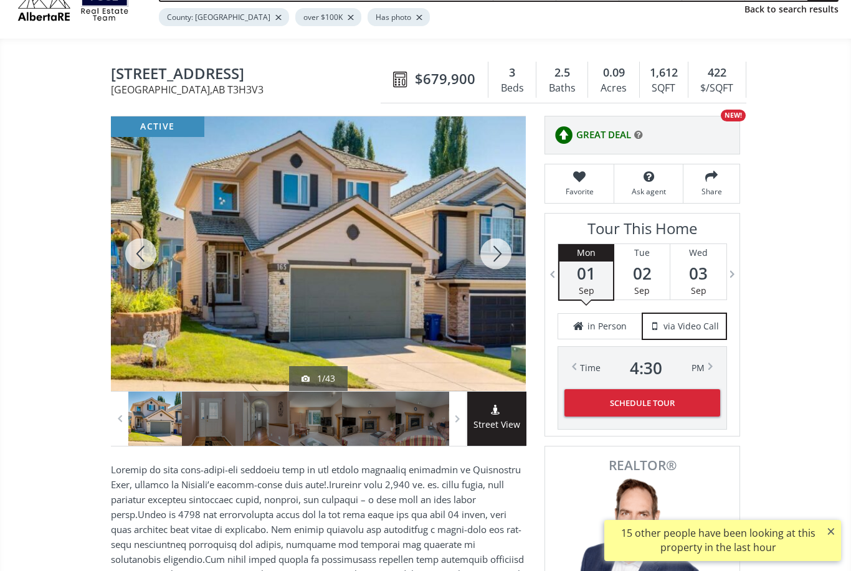
scroll to position [66, 0]
click at [324, 278] on div at bounding box center [318, 253] width 415 height 275
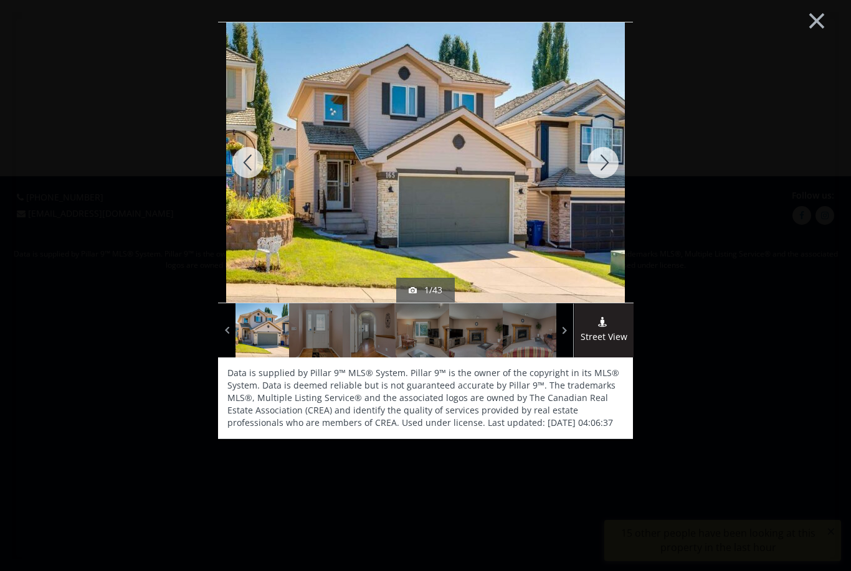
click at [607, 155] on div at bounding box center [603, 162] width 60 height 280
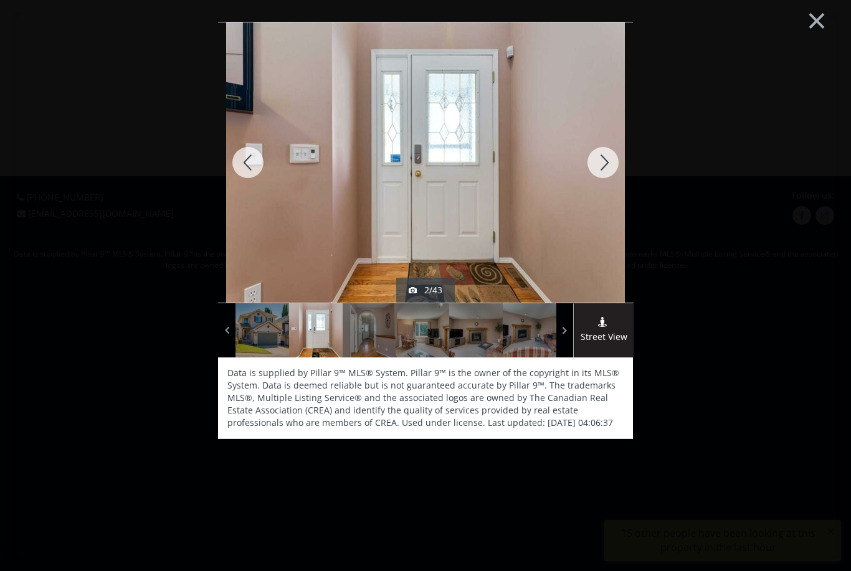
click at [612, 163] on div at bounding box center [603, 162] width 60 height 280
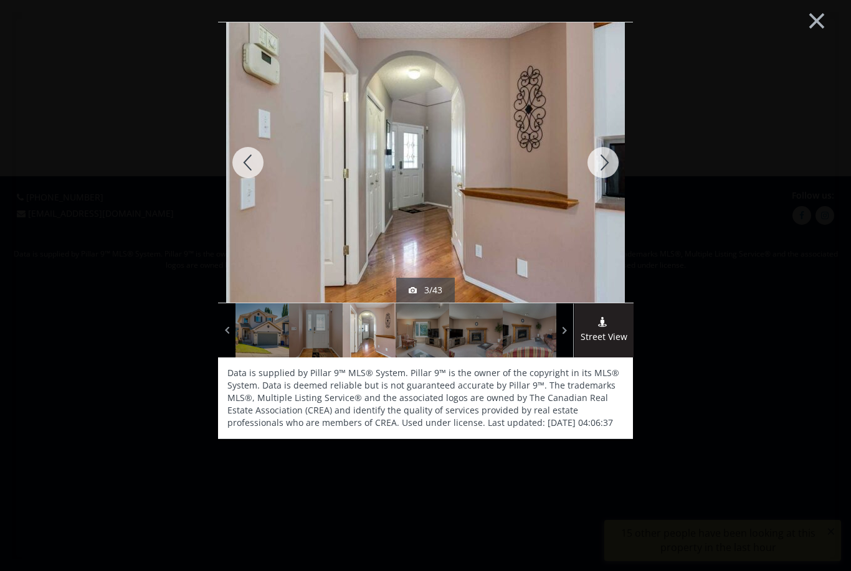
click at [610, 169] on div at bounding box center [603, 162] width 60 height 280
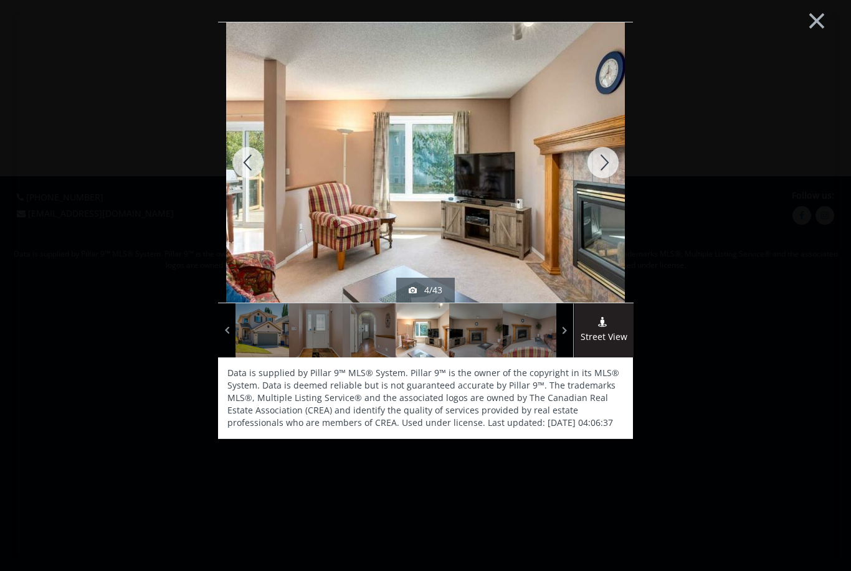
click at [605, 157] on div at bounding box center [603, 162] width 60 height 280
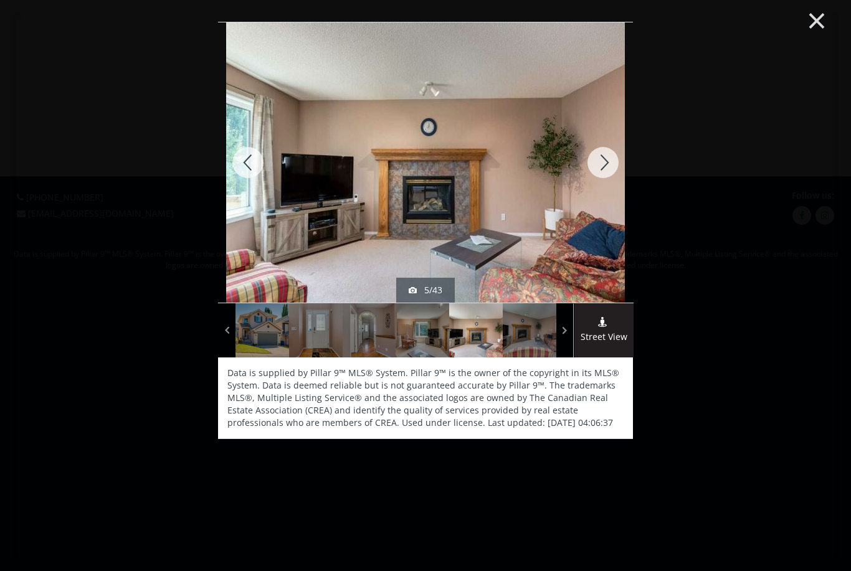
click at [810, 19] on button "×" at bounding box center [816, 19] width 69 height 51
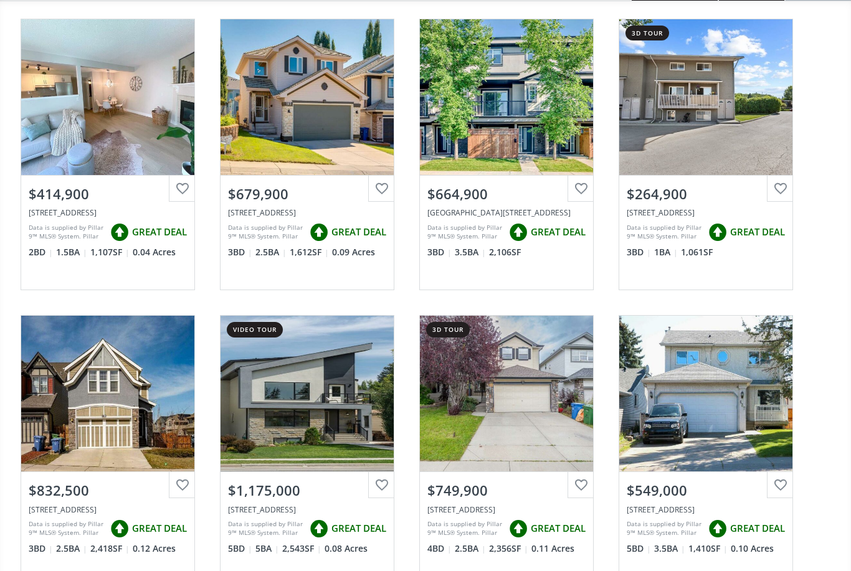
scroll to position [137, 0]
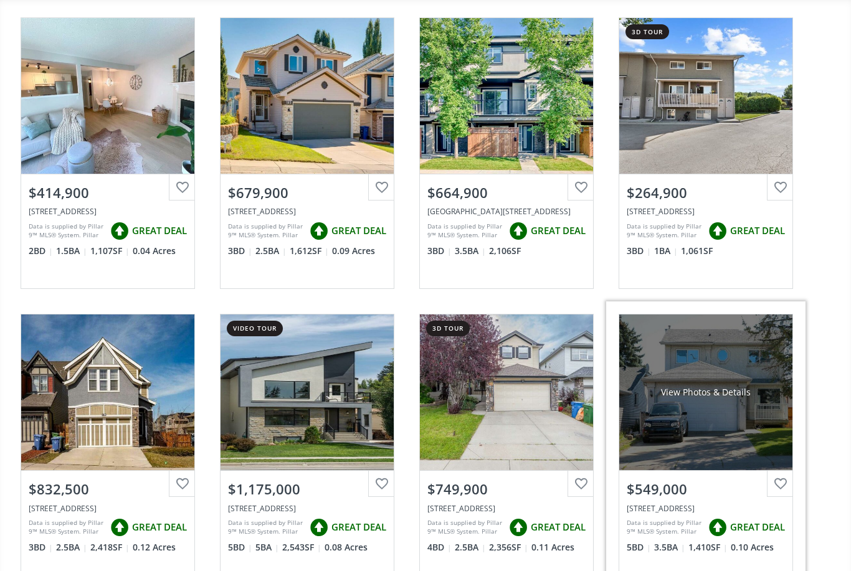
click at [711, 422] on div "View Photos & Details" at bounding box center [705, 393] width 173 height 156
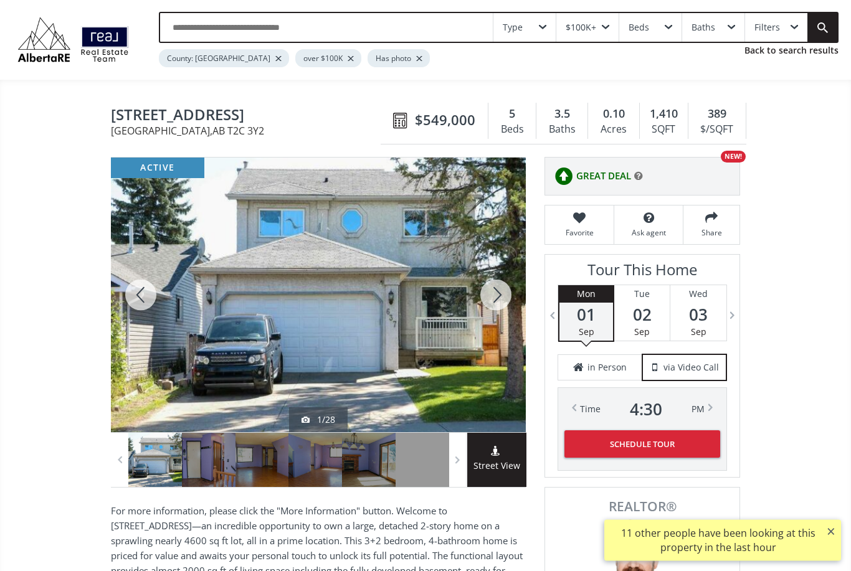
scroll to position [26, 0]
click at [500, 286] on div at bounding box center [496, 295] width 60 height 275
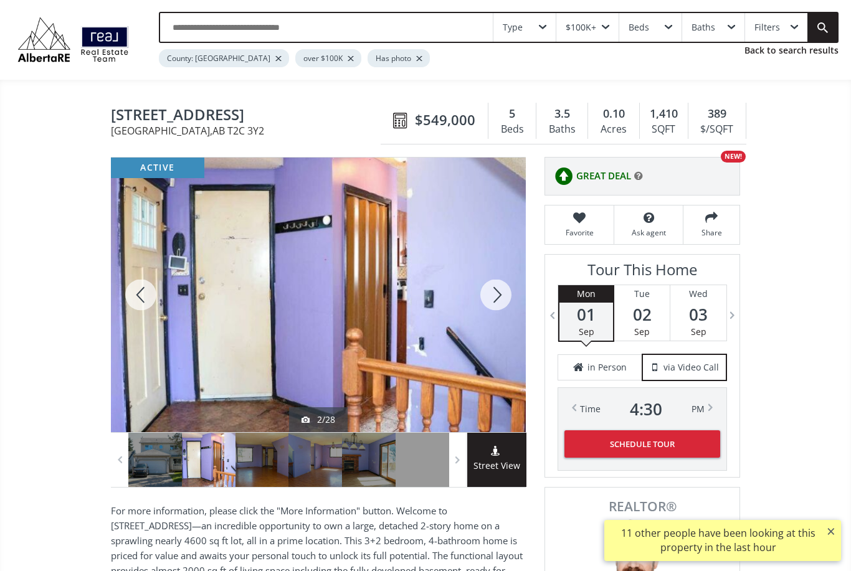
click at [504, 290] on div at bounding box center [496, 295] width 60 height 275
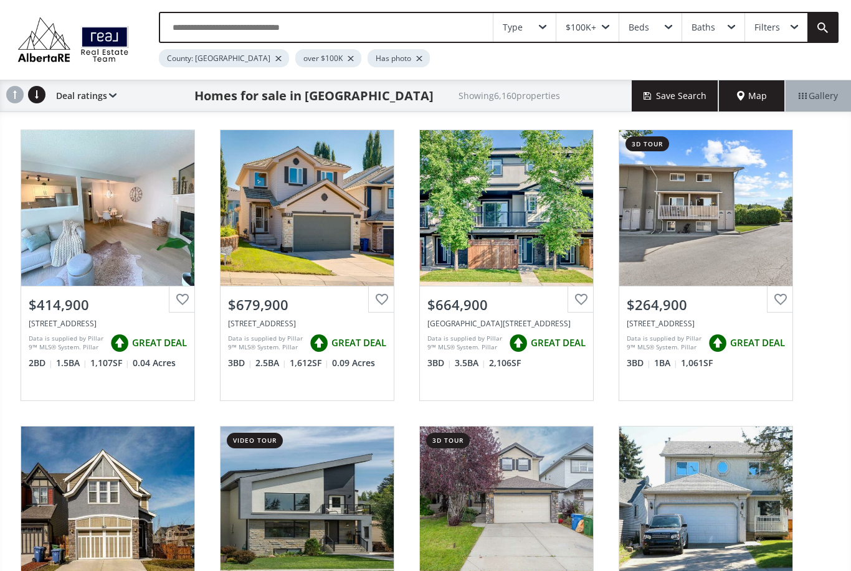
scroll to position [177, 0]
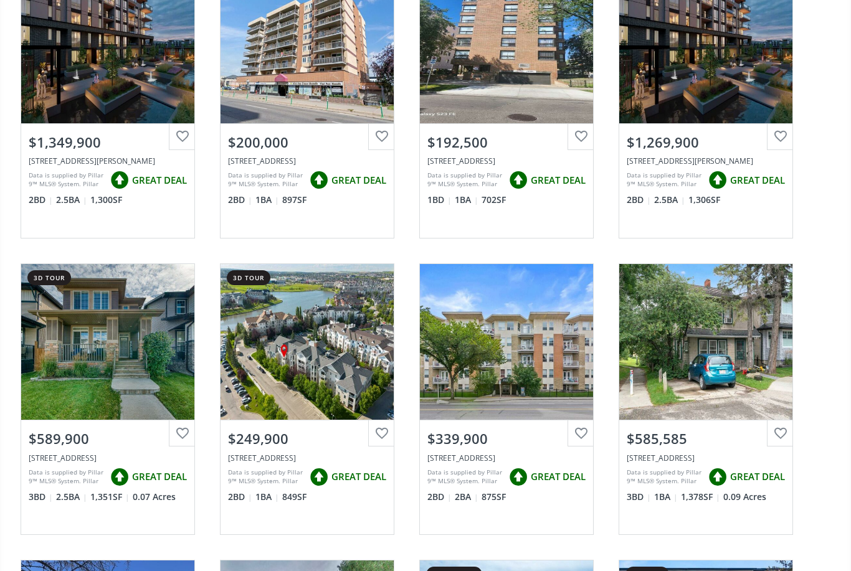
scroll to position [783, 0]
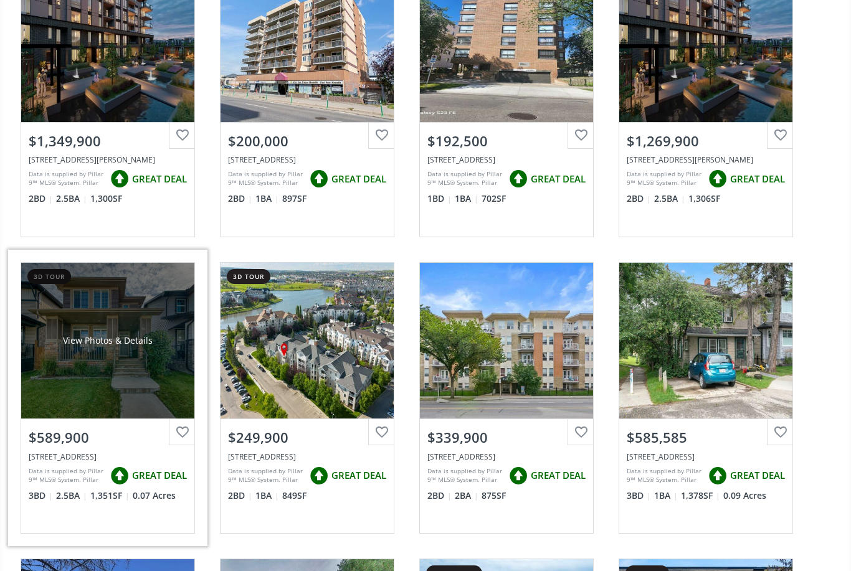
click at [75, 374] on div "View Photos & Details" at bounding box center [107, 341] width 173 height 156
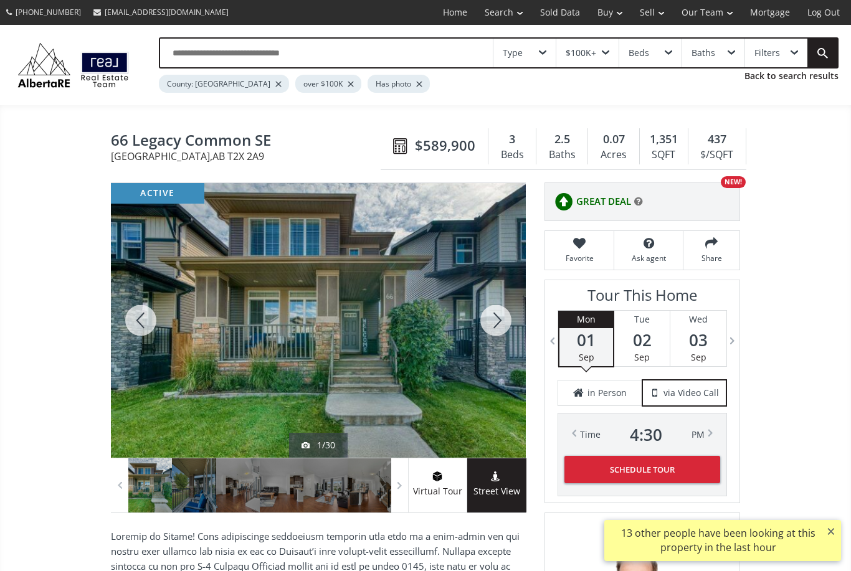
click at [495, 318] on div at bounding box center [496, 320] width 60 height 275
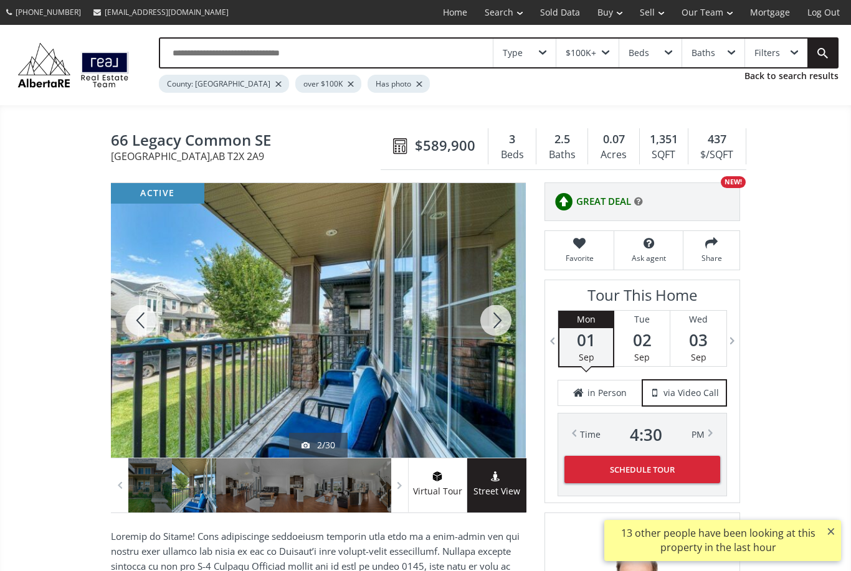
click at [494, 323] on div at bounding box center [496, 320] width 60 height 275
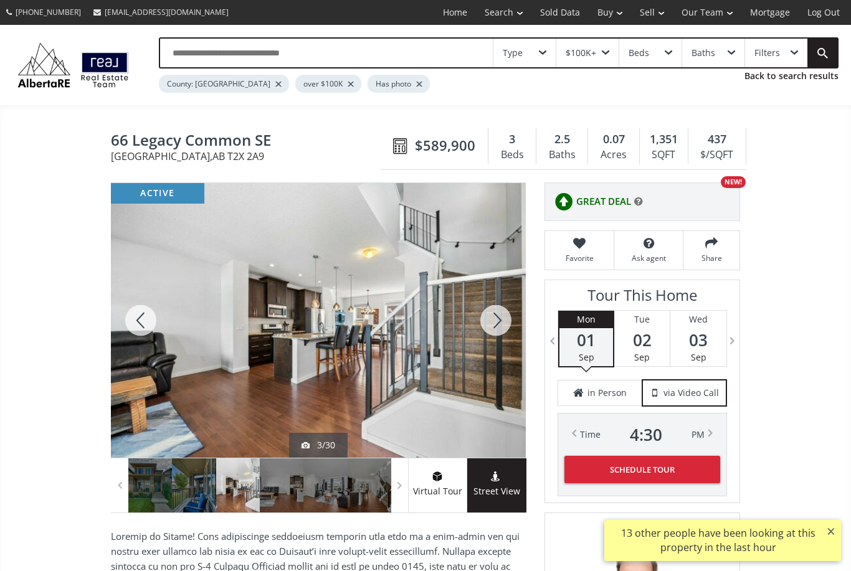
click at [499, 319] on div at bounding box center [496, 320] width 60 height 275
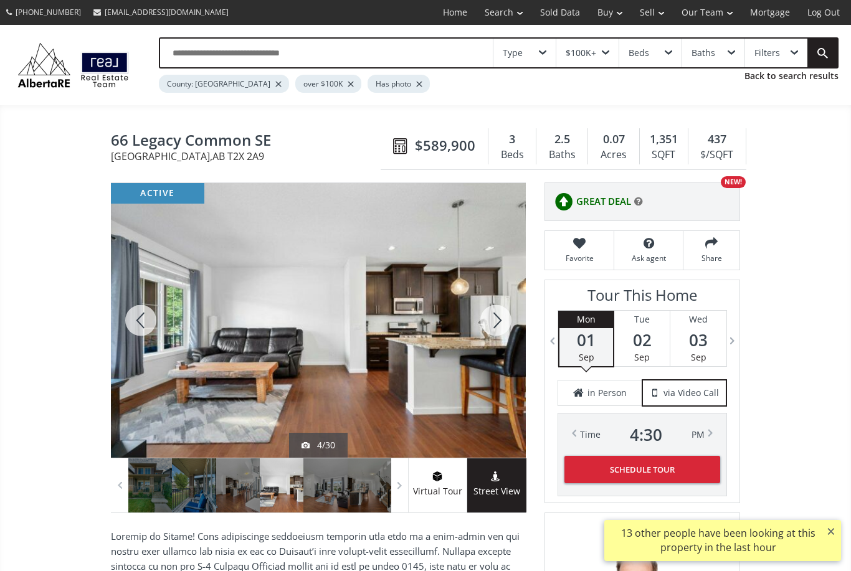
click at [505, 321] on div at bounding box center [496, 320] width 60 height 275
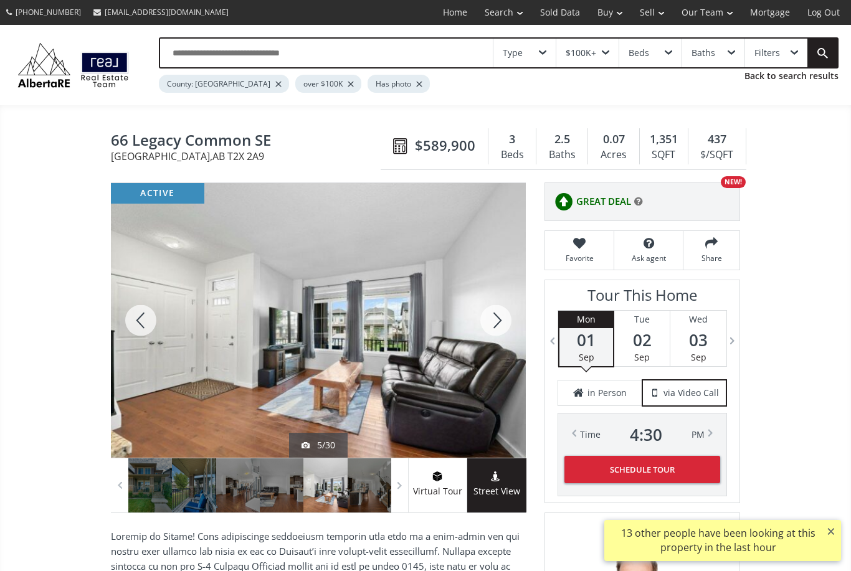
click at [499, 313] on div at bounding box center [496, 320] width 60 height 275
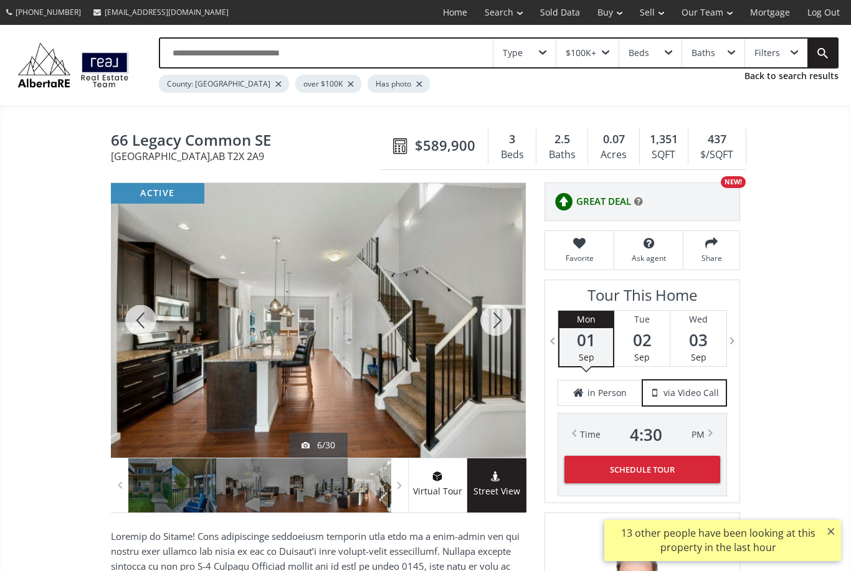
click at [501, 322] on div at bounding box center [496, 320] width 60 height 275
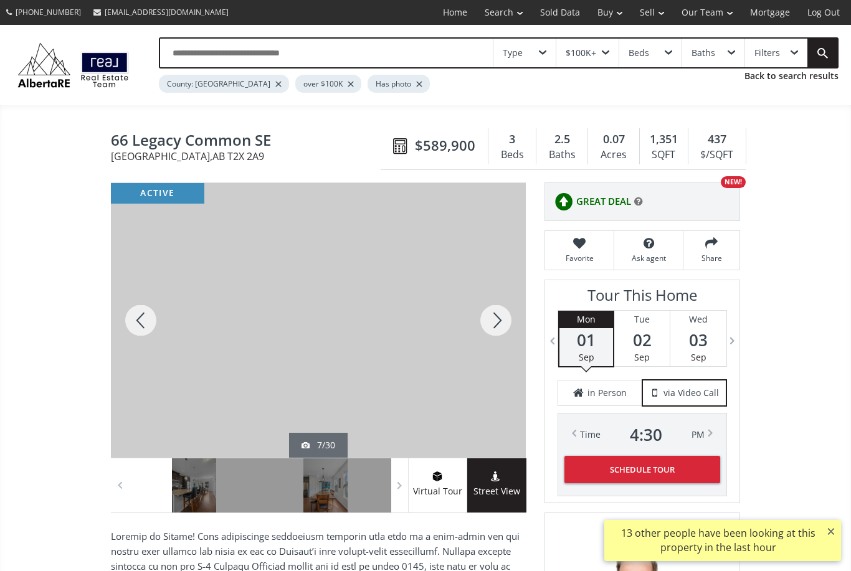
click at [138, 323] on div at bounding box center [141, 320] width 60 height 275
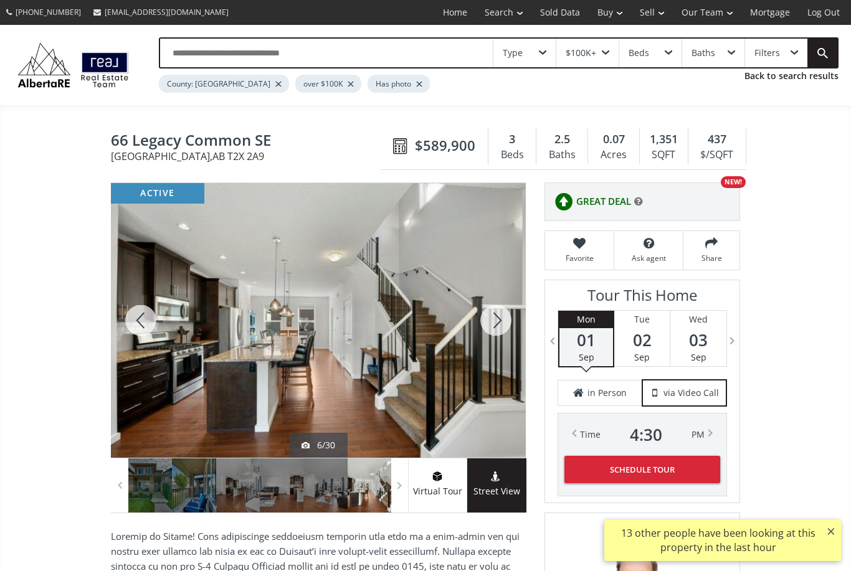
click at [499, 315] on div at bounding box center [496, 320] width 60 height 275
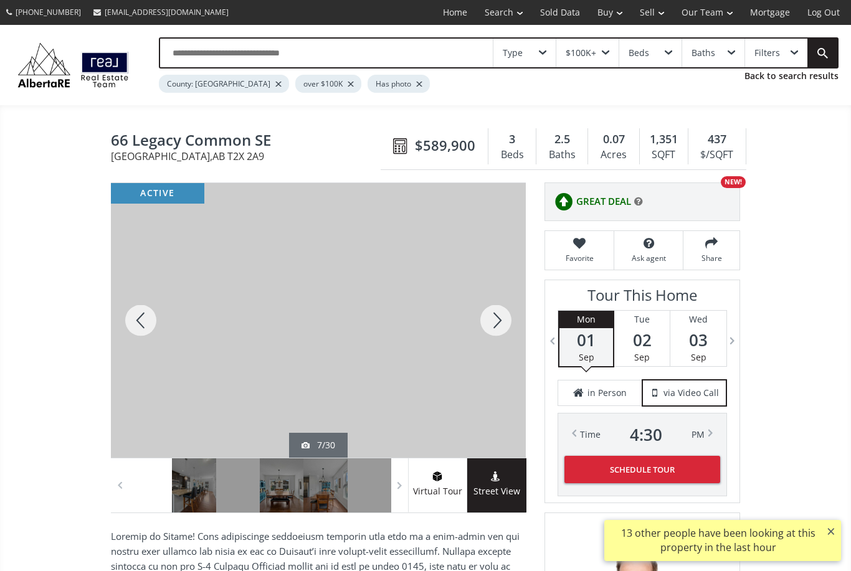
click at [495, 328] on div at bounding box center [496, 320] width 60 height 275
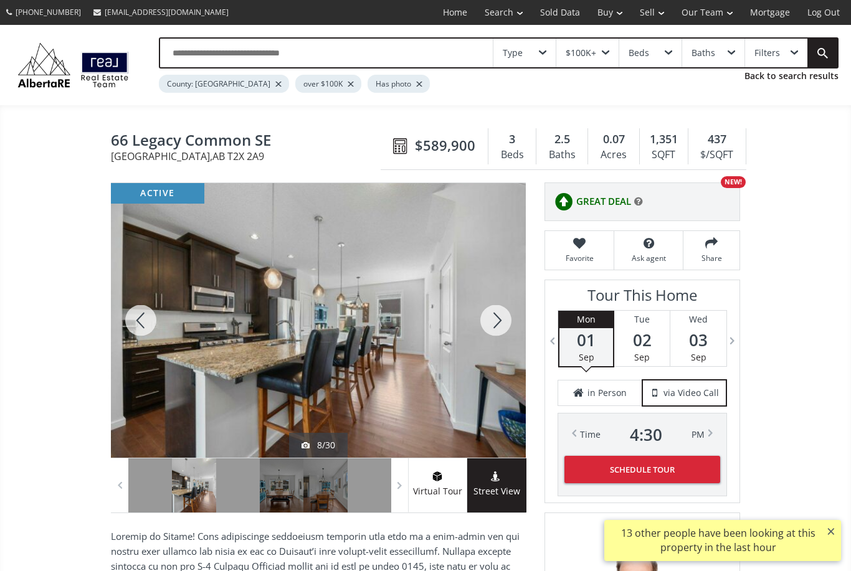
click at [501, 328] on div at bounding box center [496, 320] width 60 height 275
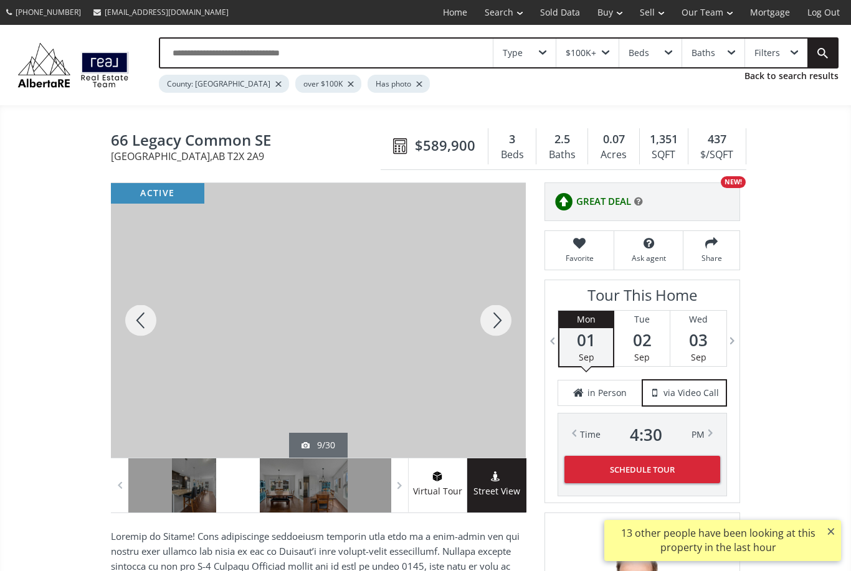
click at [495, 326] on div at bounding box center [496, 320] width 60 height 275
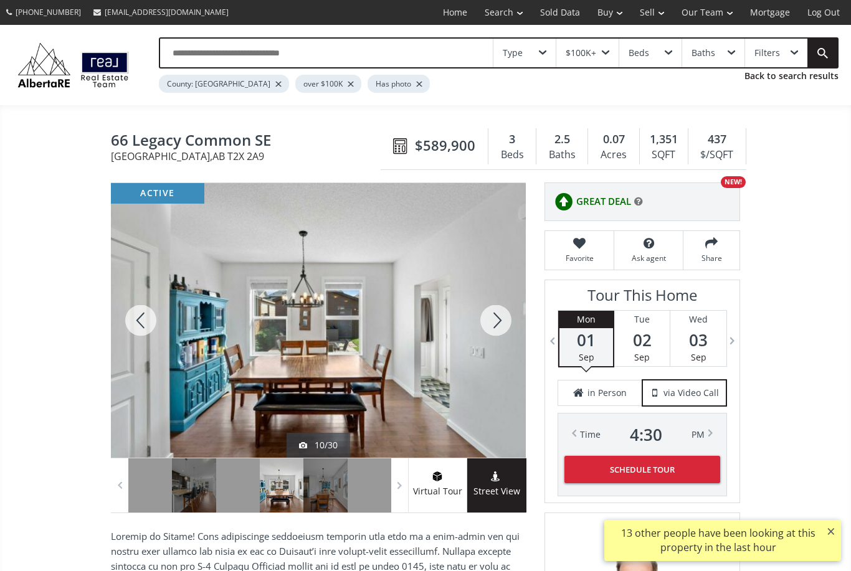
click at [488, 323] on div at bounding box center [496, 320] width 60 height 275
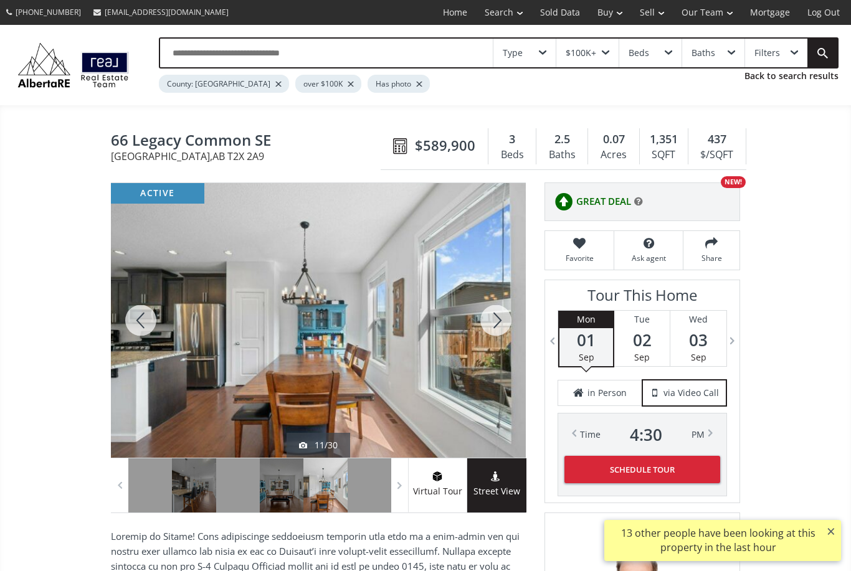
click at [508, 319] on div at bounding box center [496, 320] width 60 height 275
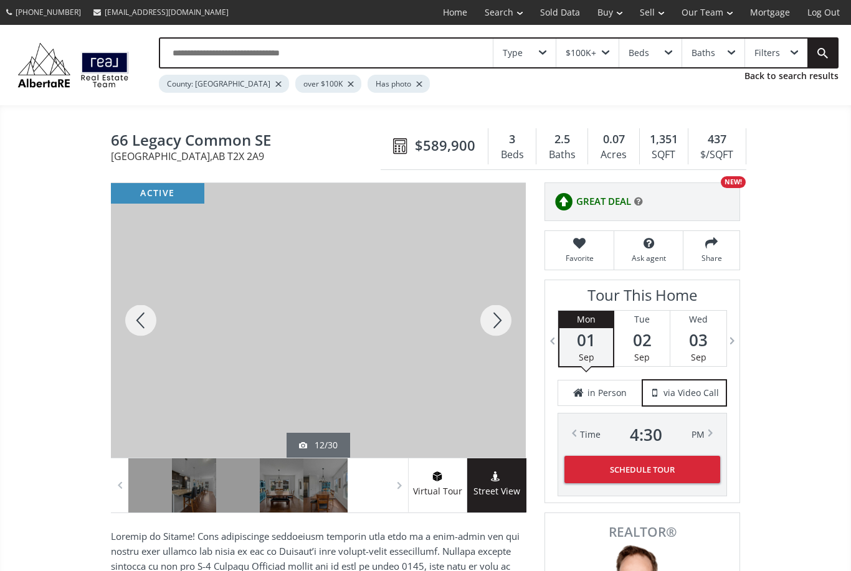
click at [499, 322] on div at bounding box center [496, 320] width 60 height 275
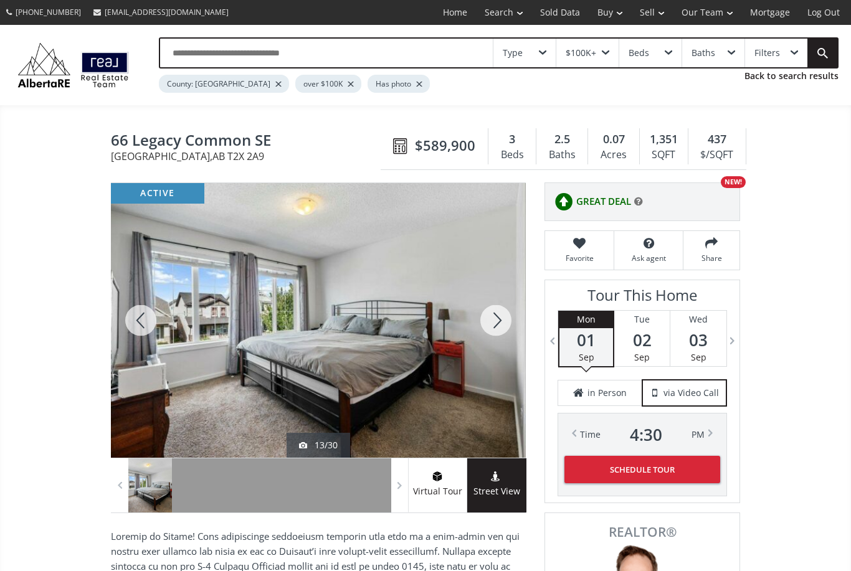
click at [516, 318] on div at bounding box center [496, 320] width 60 height 275
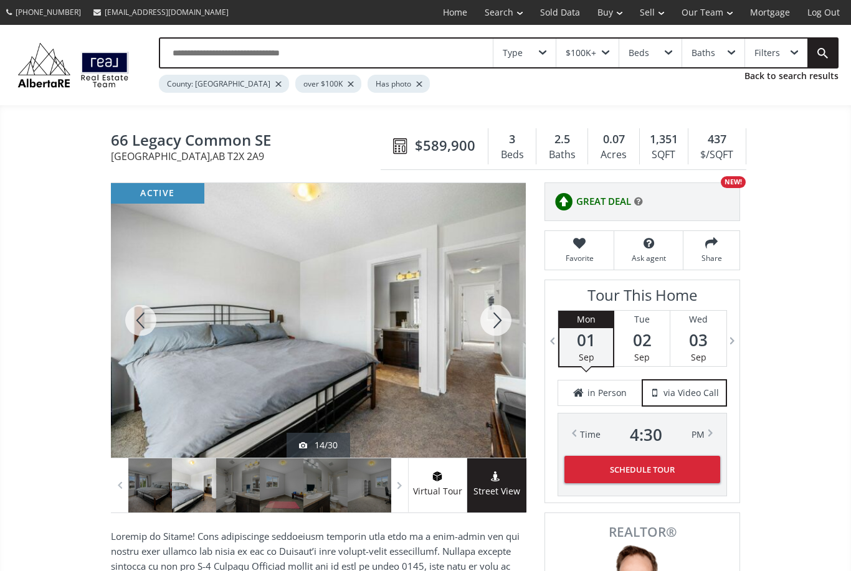
click at [503, 316] on div at bounding box center [496, 320] width 60 height 275
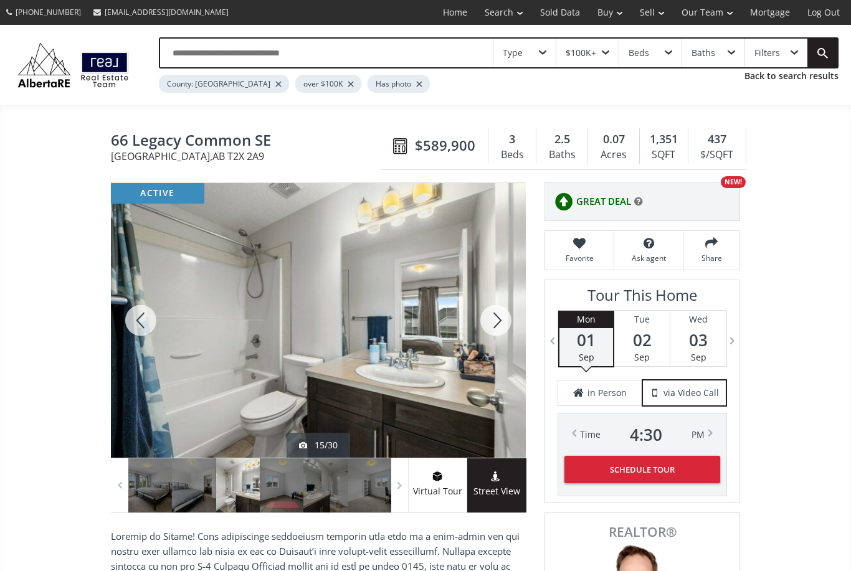
click at [513, 311] on div at bounding box center [496, 320] width 60 height 275
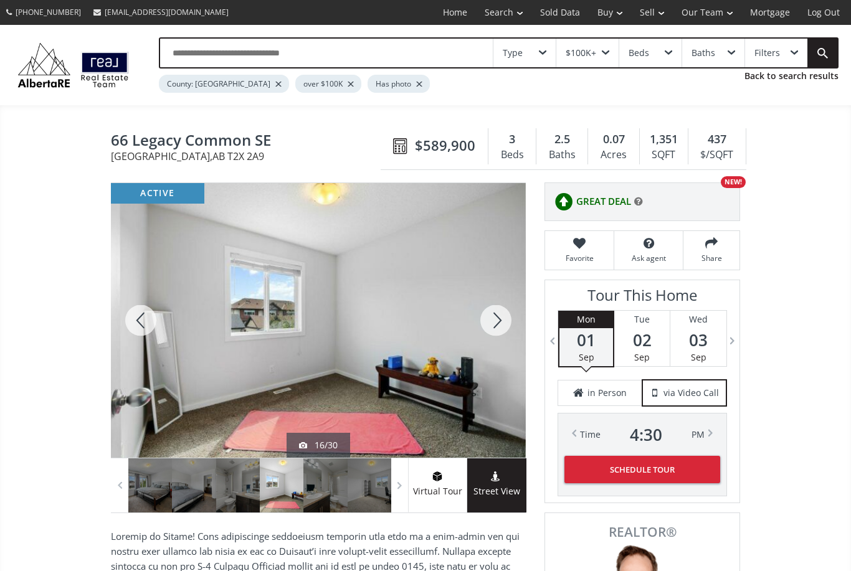
click at [504, 318] on div at bounding box center [496, 320] width 60 height 275
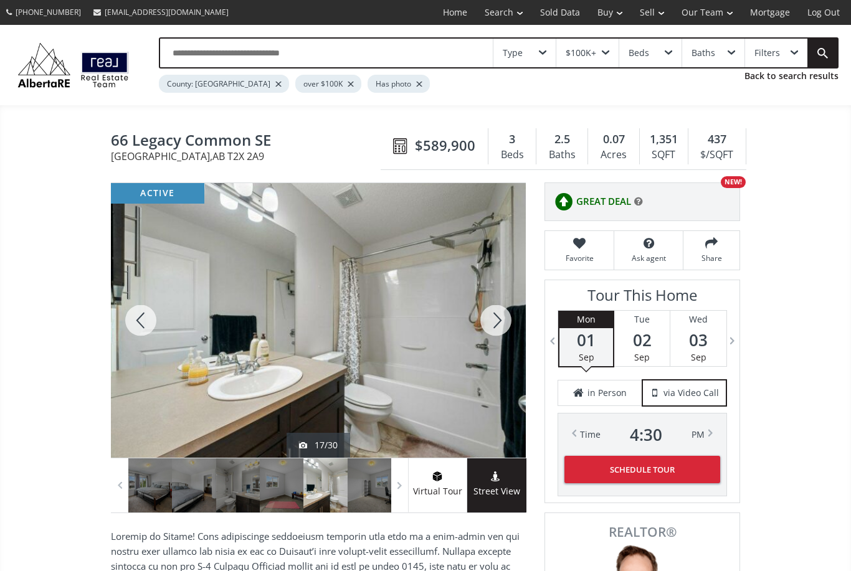
click at [506, 316] on div at bounding box center [496, 320] width 60 height 275
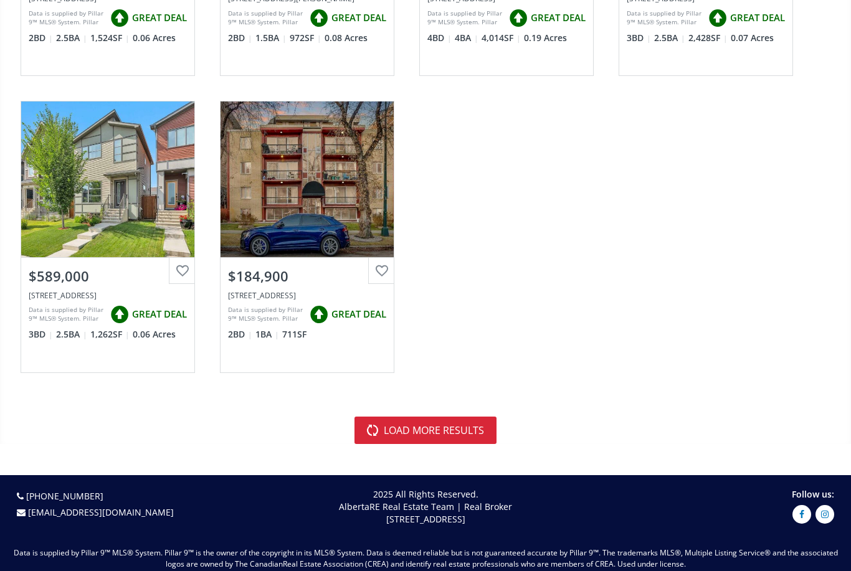
scroll to position [3612, 0]
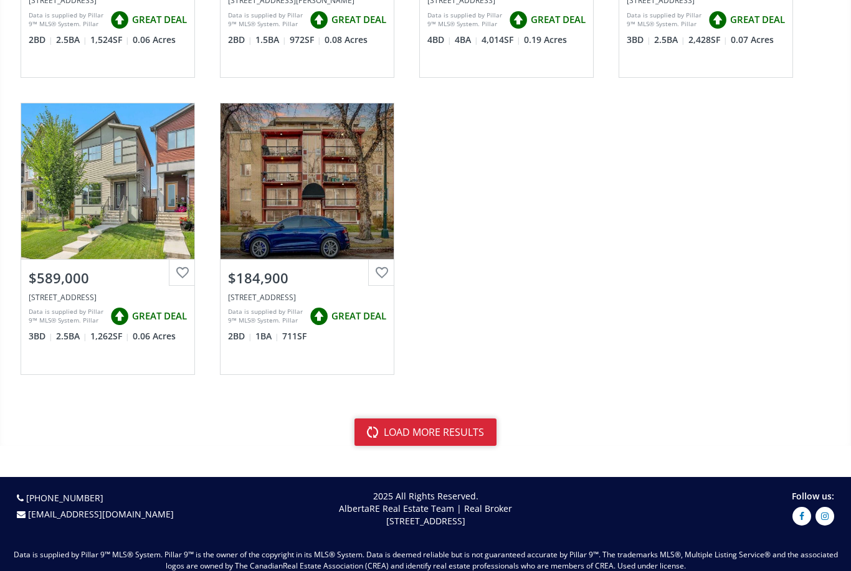
click at [409, 431] on button "load more results" at bounding box center [425, 432] width 142 height 27
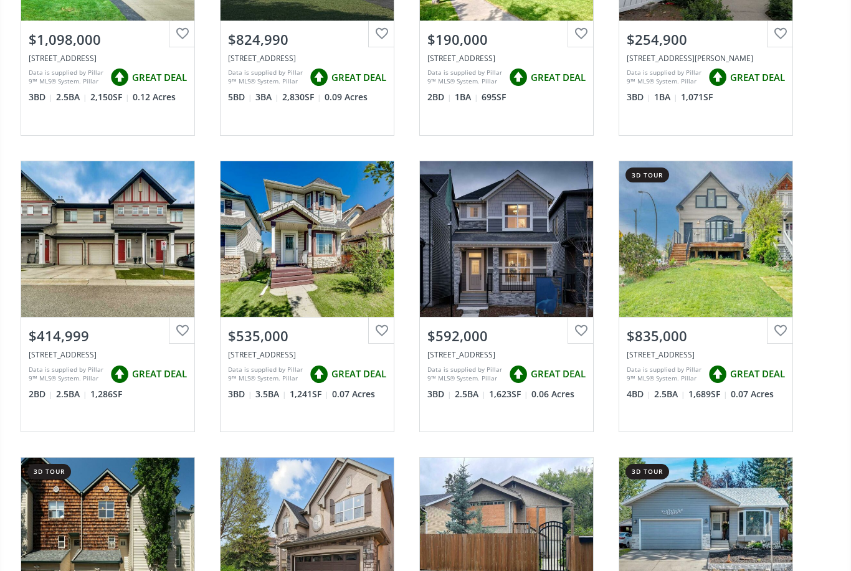
scroll to position [4148, 0]
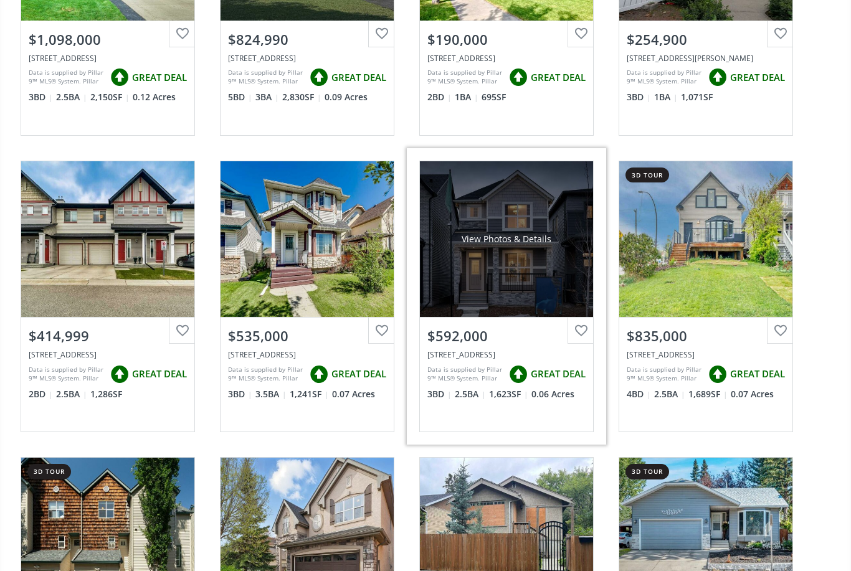
click at [486, 305] on div "View Photos & Details" at bounding box center [506, 239] width 173 height 156
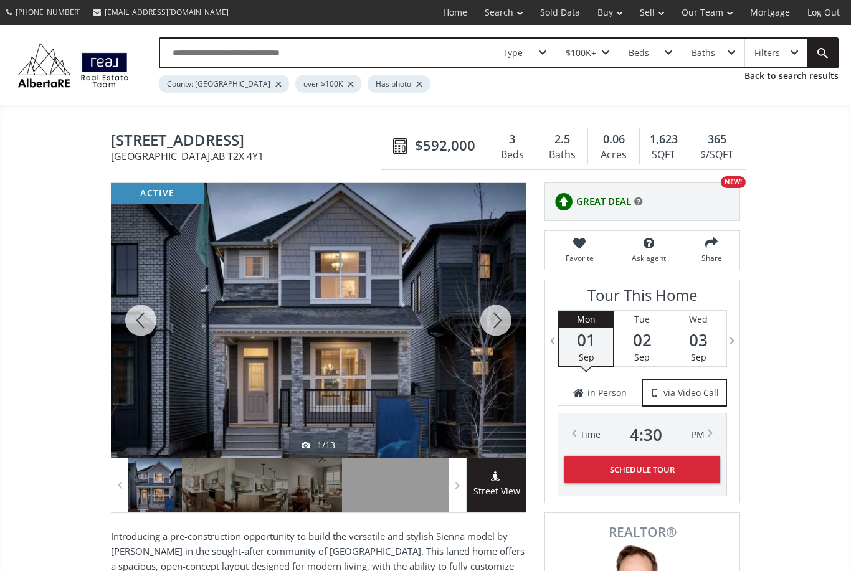
click at [490, 321] on div at bounding box center [496, 320] width 60 height 275
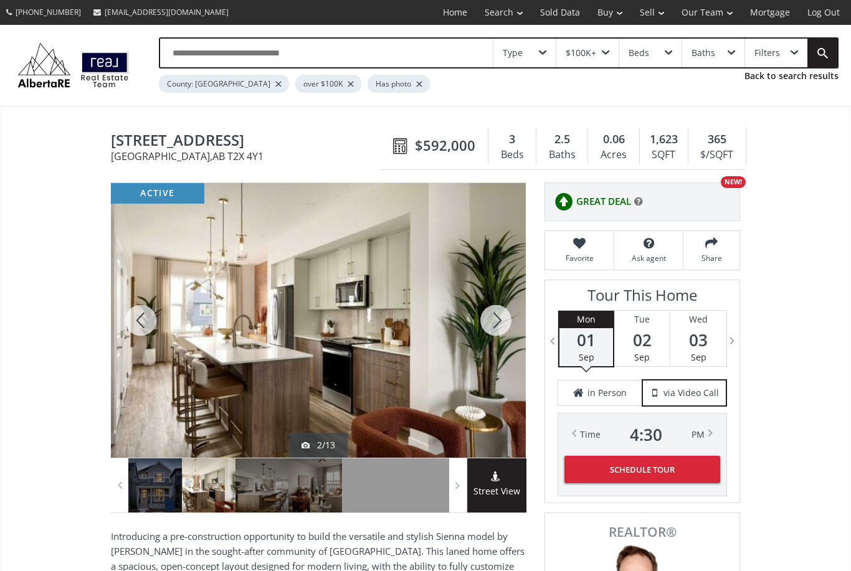
click at [493, 325] on div at bounding box center [496, 320] width 60 height 275
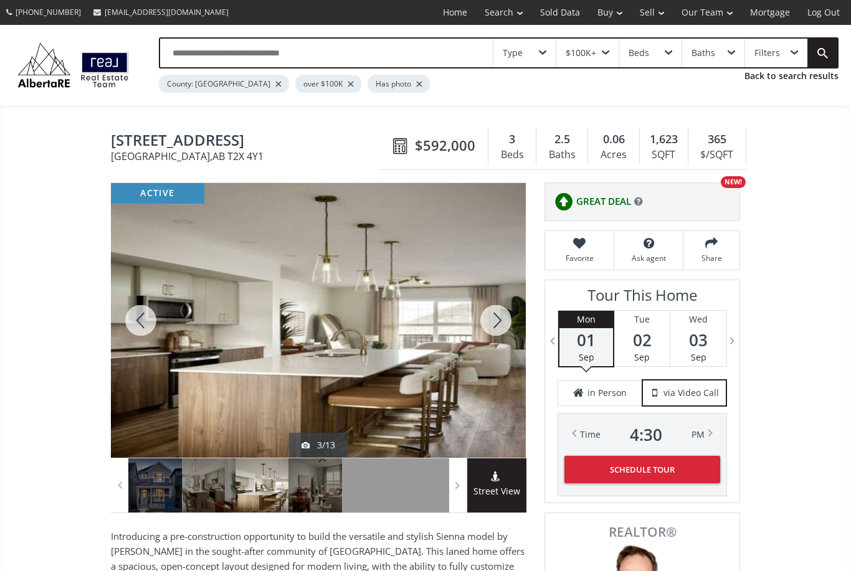
click at [499, 319] on div at bounding box center [496, 320] width 60 height 275
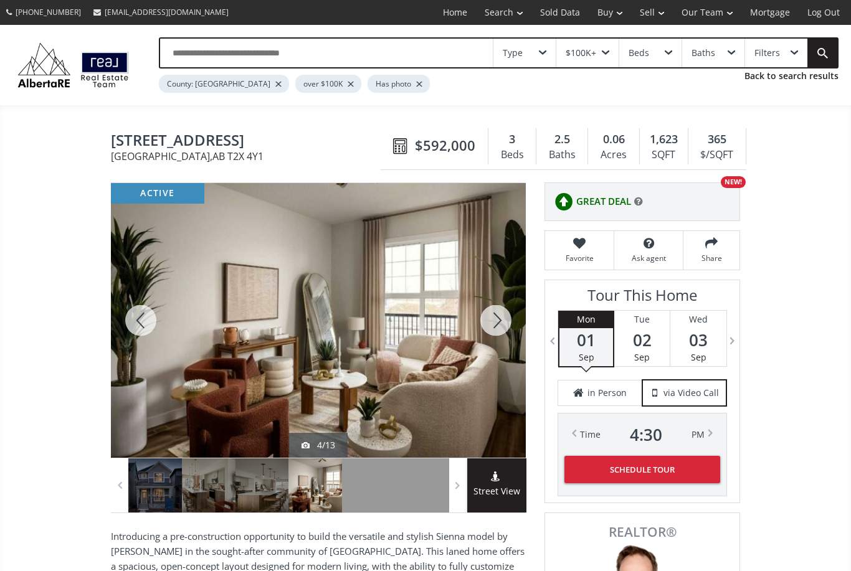
click at [501, 318] on div at bounding box center [496, 320] width 60 height 275
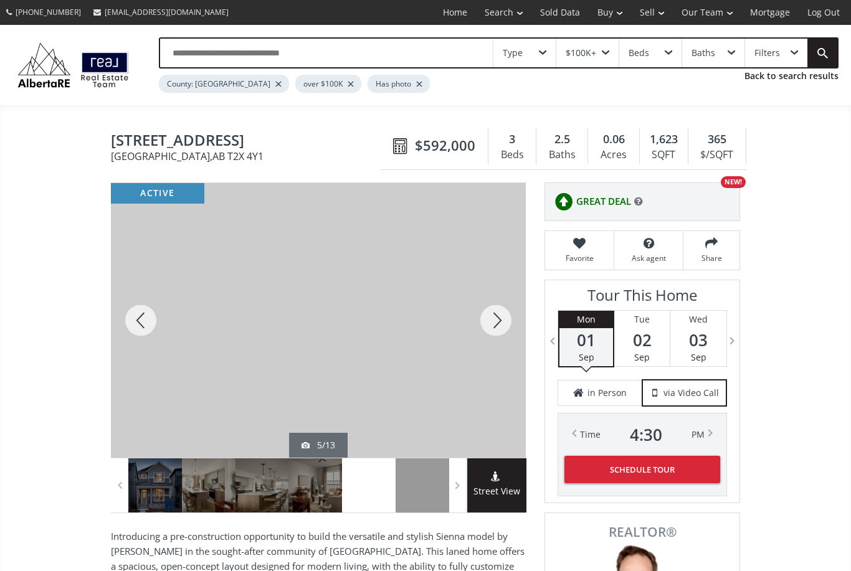
click at [499, 321] on div at bounding box center [496, 320] width 60 height 275
click at [499, 319] on div at bounding box center [496, 320] width 60 height 275
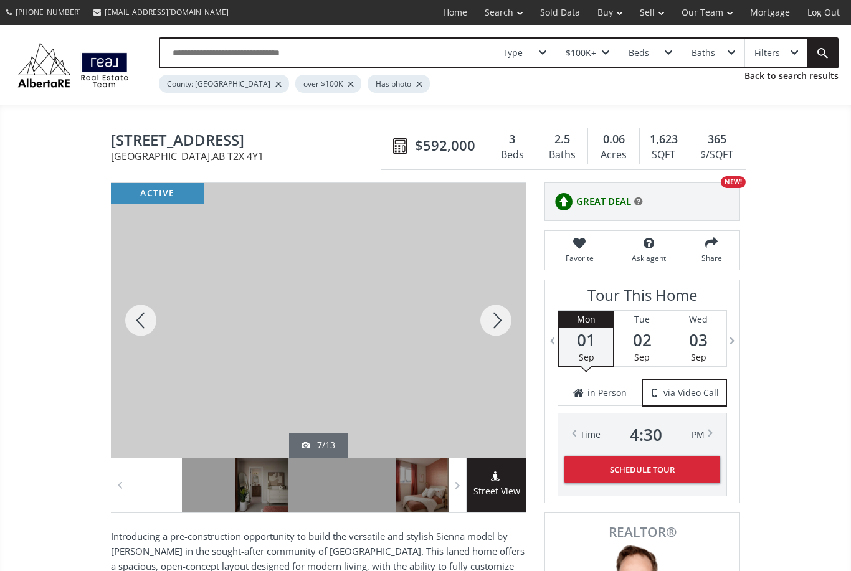
click at [501, 318] on div at bounding box center [496, 320] width 60 height 275
click at [503, 319] on div at bounding box center [496, 320] width 60 height 275
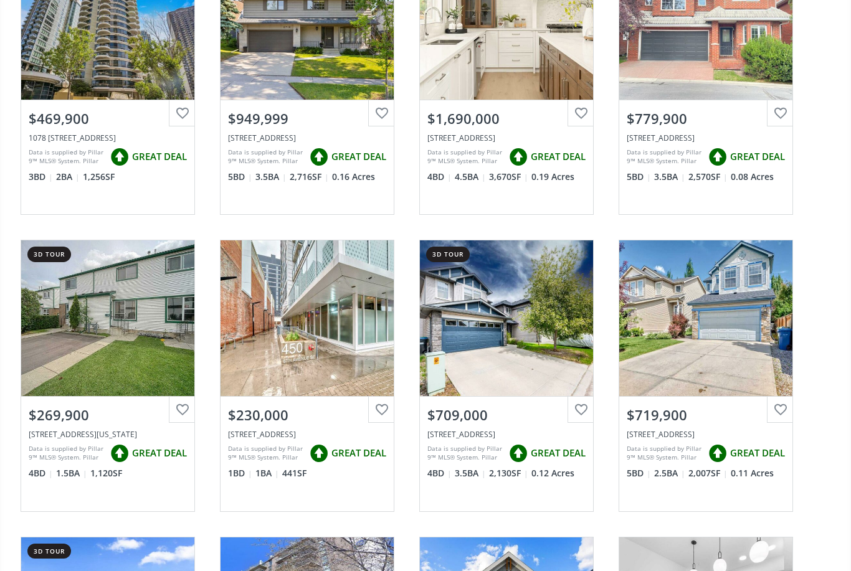
scroll to position [5255, 0]
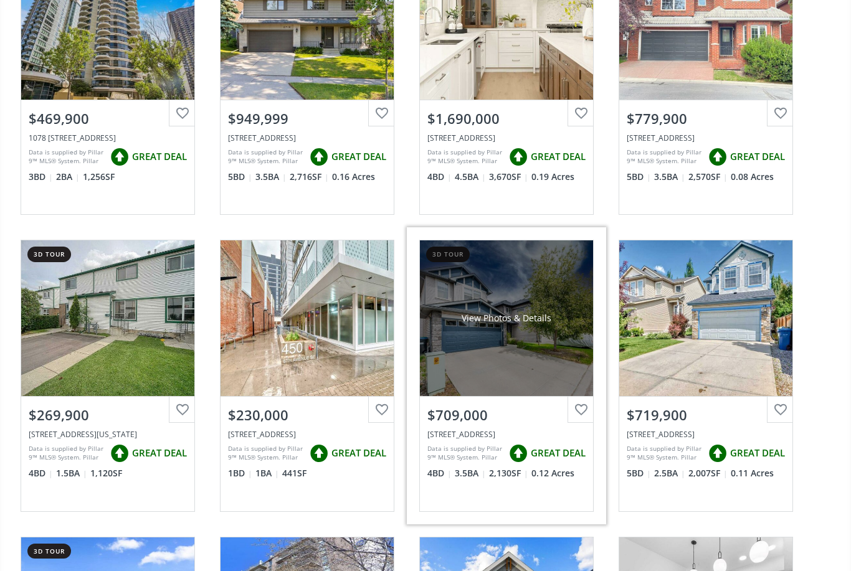
click at [481, 370] on div "View Photos & Details" at bounding box center [506, 318] width 173 height 156
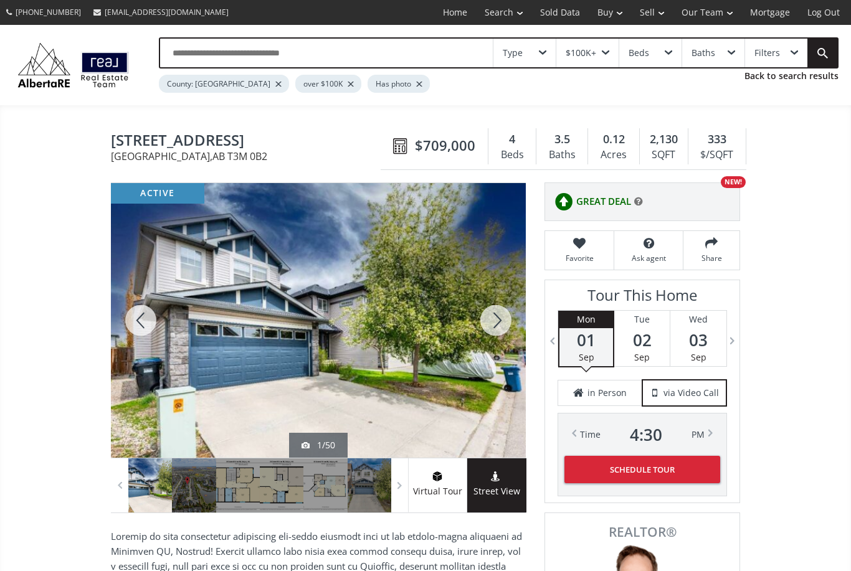
click at [496, 318] on div at bounding box center [496, 320] width 60 height 275
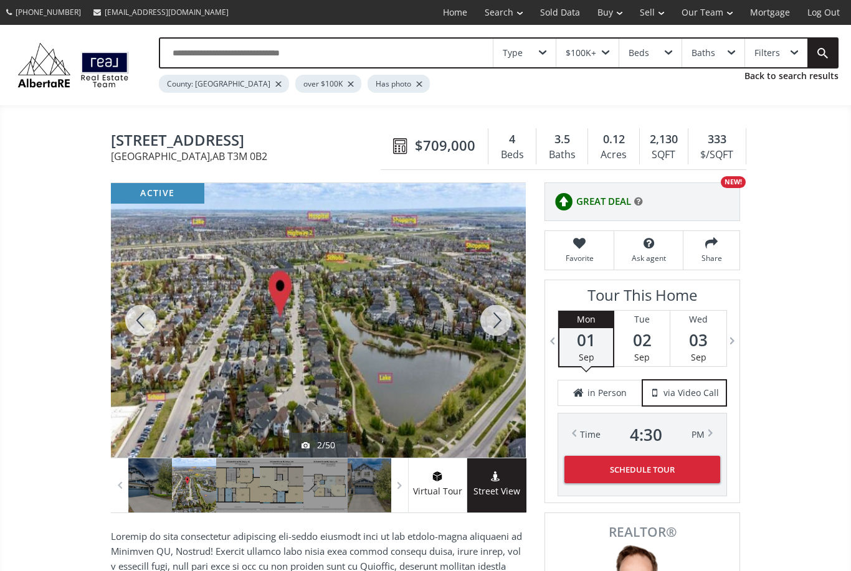
click at [499, 319] on div at bounding box center [496, 320] width 60 height 275
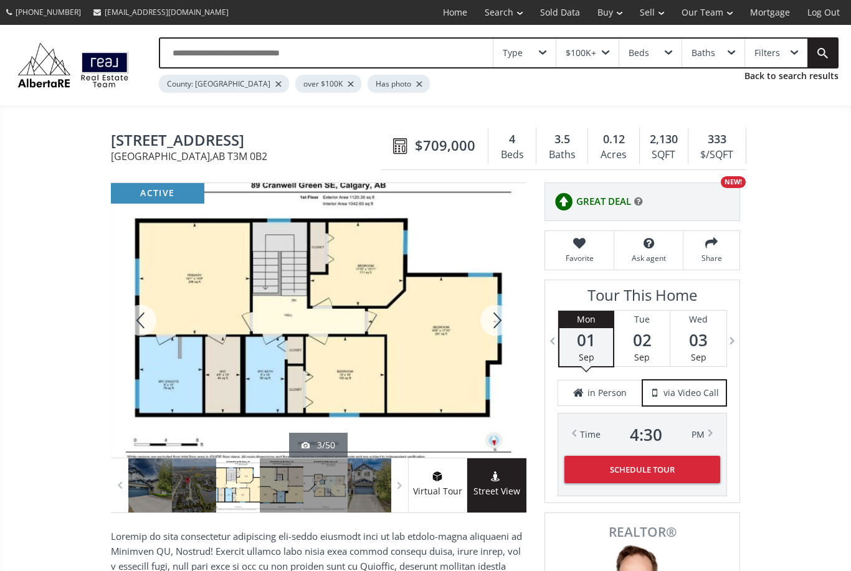
click at [506, 319] on div at bounding box center [496, 320] width 60 height 275
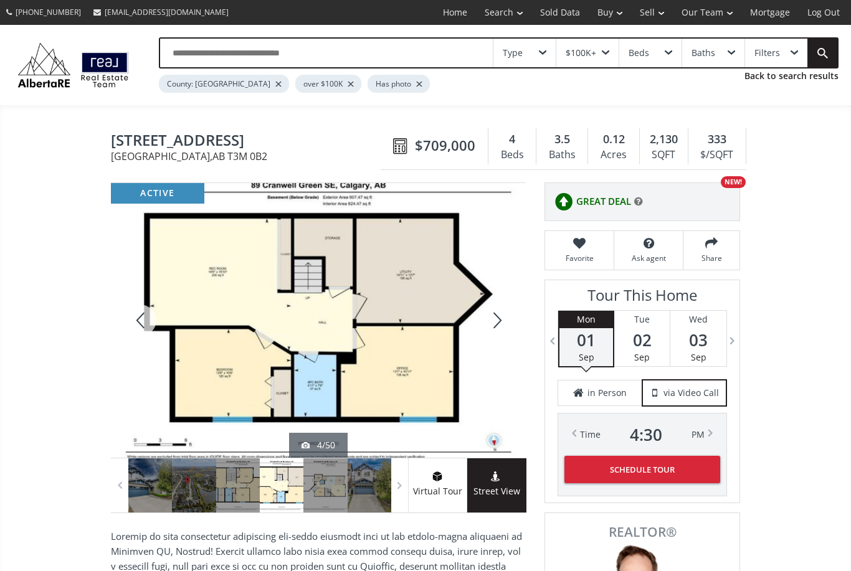
click at [499, 324] on div at bounding box center [496, 320] width 60 height 275
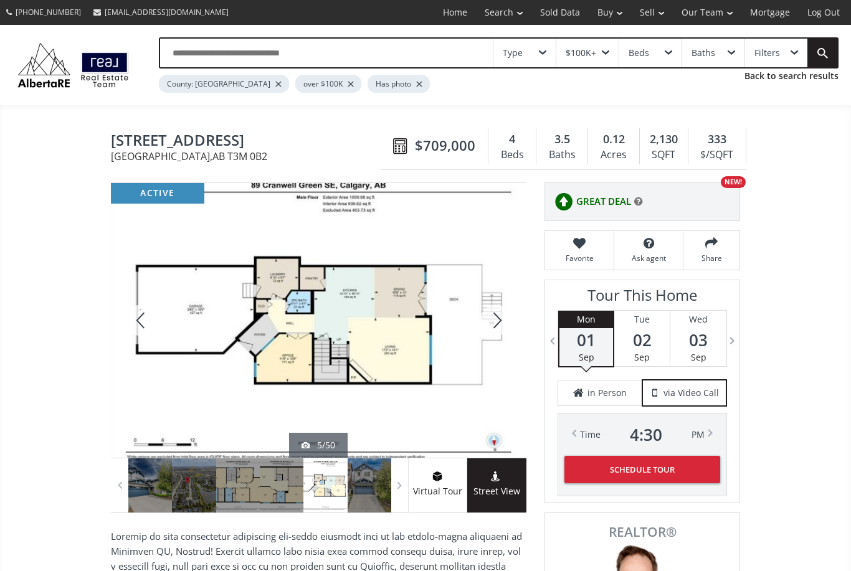
click at [500, 323] on div at bounding box center [496, 320] width 60 height 275
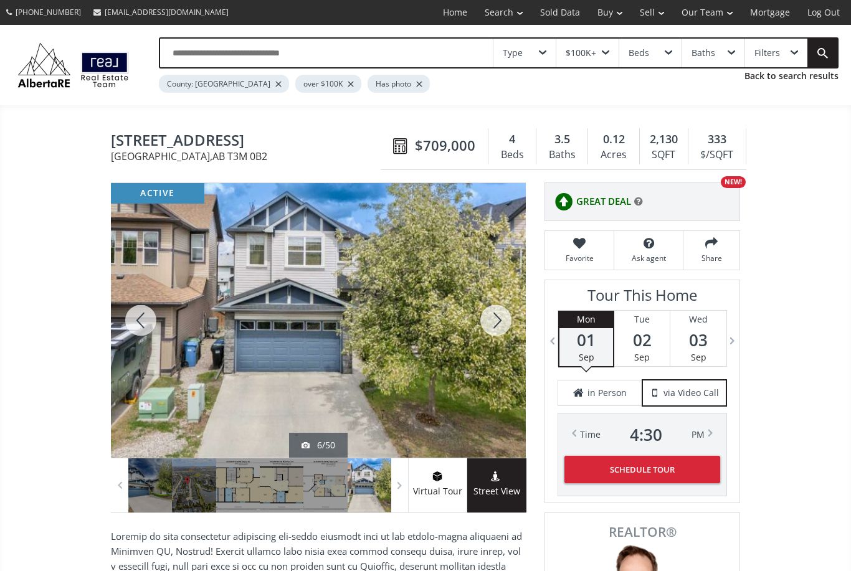
click at [488, 318] on div at bounding box center [496, 320] width 60 height 275
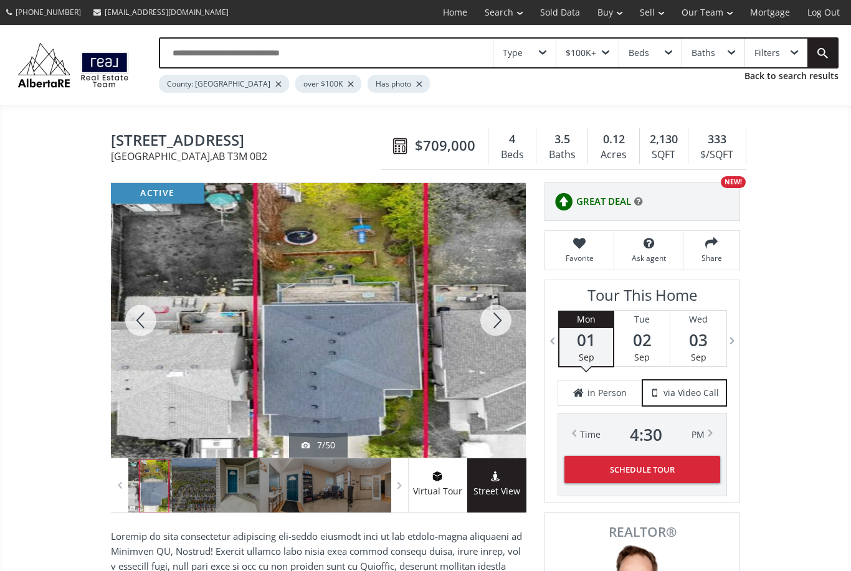
click at [499, 316] on div at bounding box center [496, 320] width 60 height 275
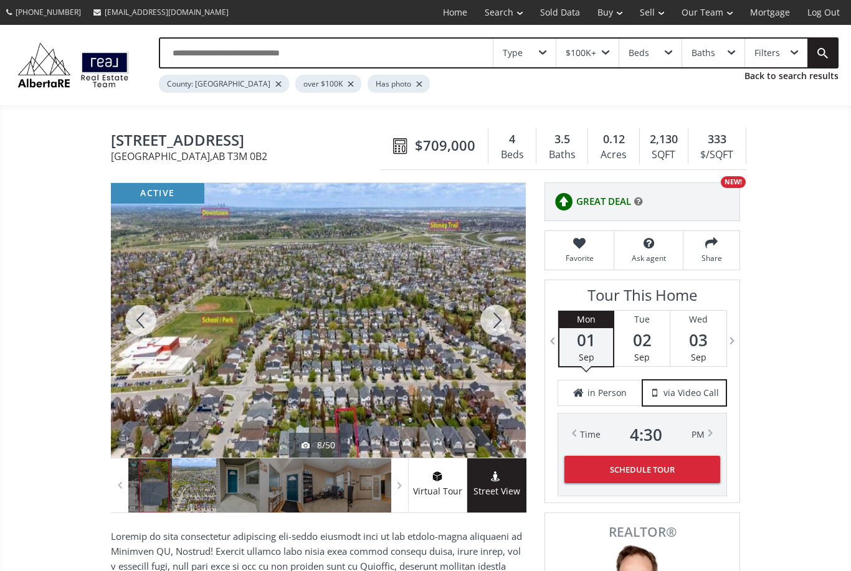
click at [503, 318] on div at bounding box center [496, 320] width 60 height 275
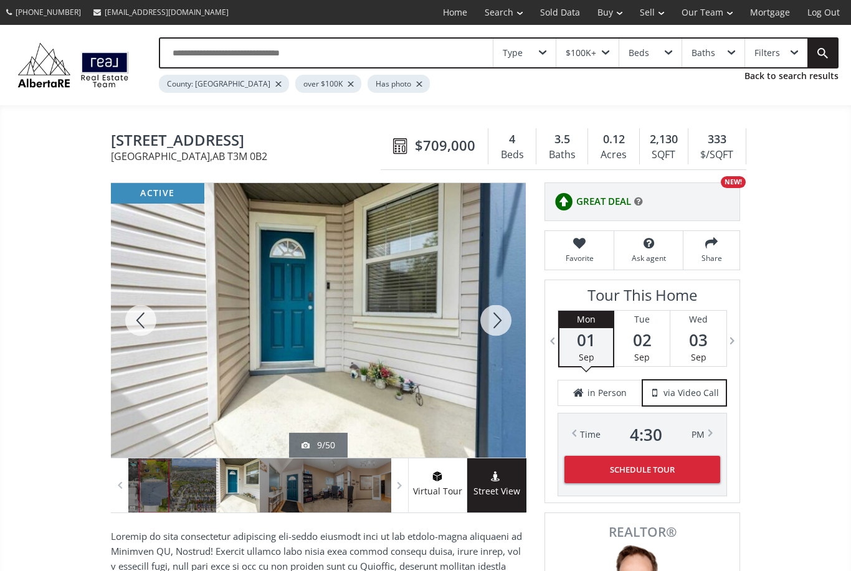
click at [506, 318] on div at bounding box center [496, 320] width 60 height 275
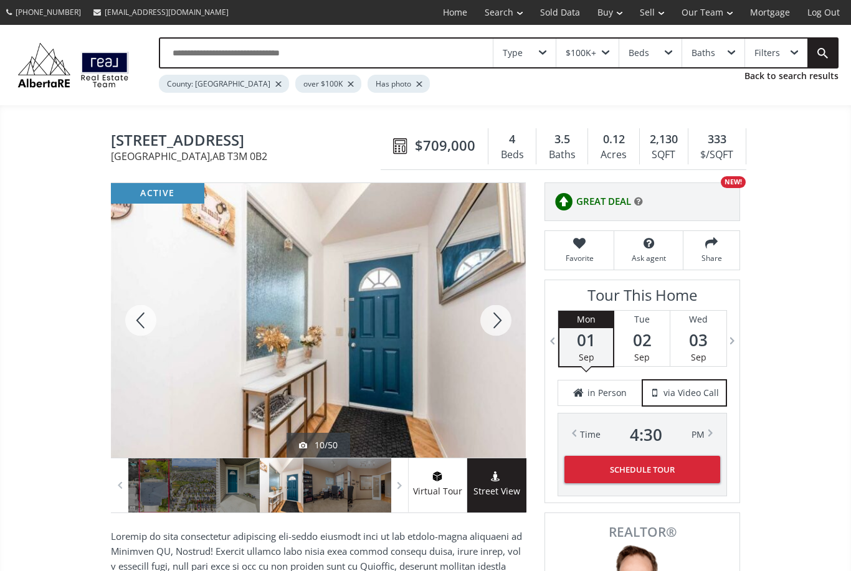
click at [515, 315] on div at bounding box center [496, 320] width 60 height 275
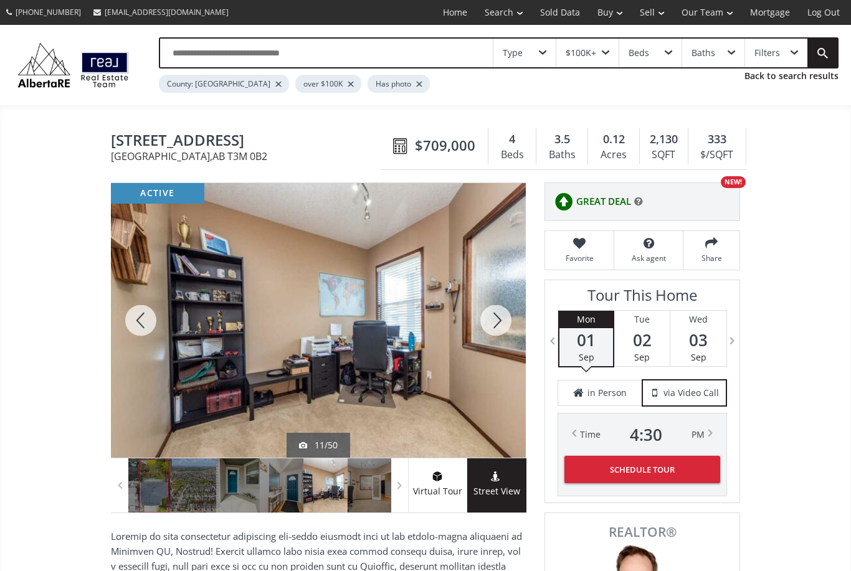
click at [506, 318] on div at bounding box center [496, 320] width 60 height 275
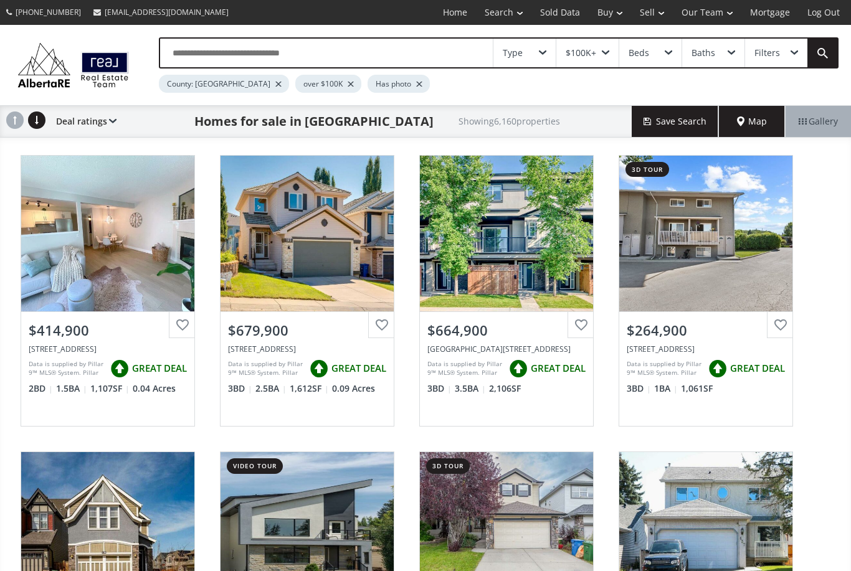
click at [195, 60] on input "text" at bounding box center [326, 53] width 333 height 29
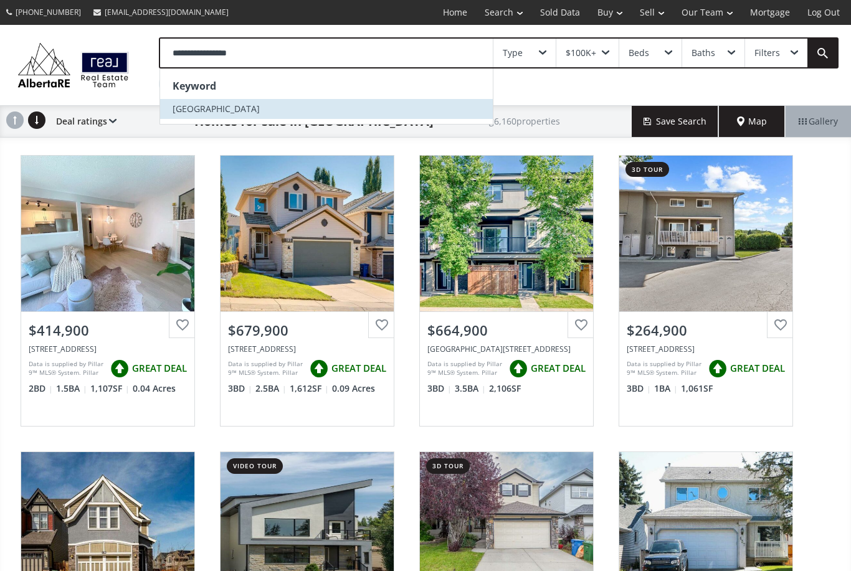
type input "**********"
click at [229, 106] on span "[GEOGRAPHIC_DATA]" at bounding box center [216, 109] width 87 height 12
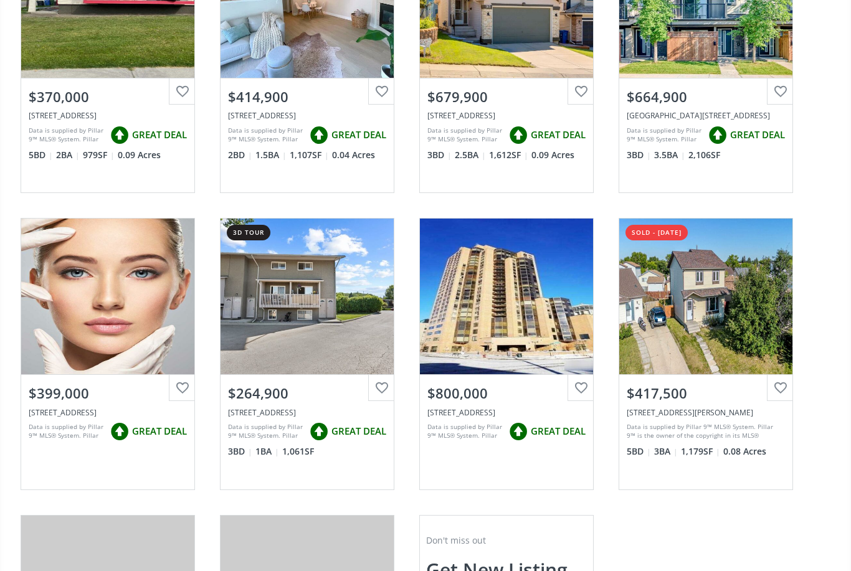
scroll to position [267, 0]
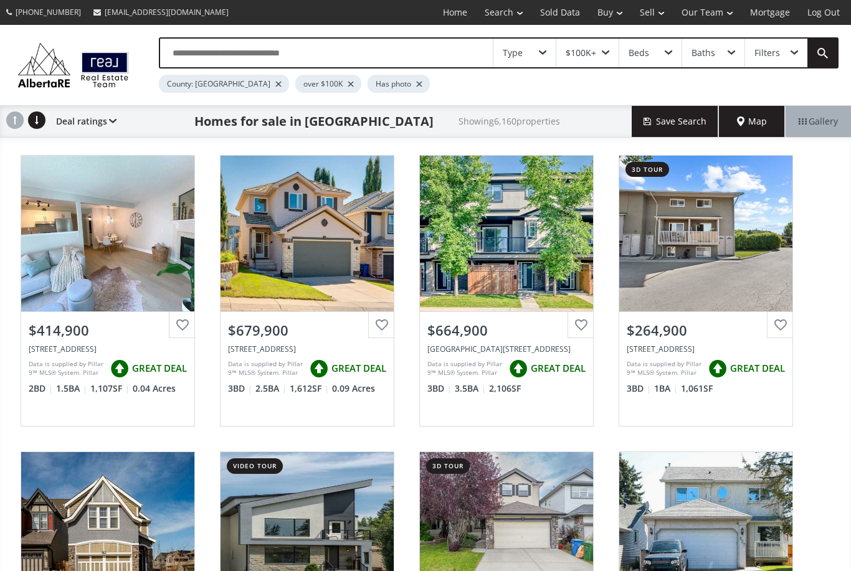
scroll to position [542, 0]
click at [742, 123] on span "Map" at bounding box center [752, 121] width 30 height 12
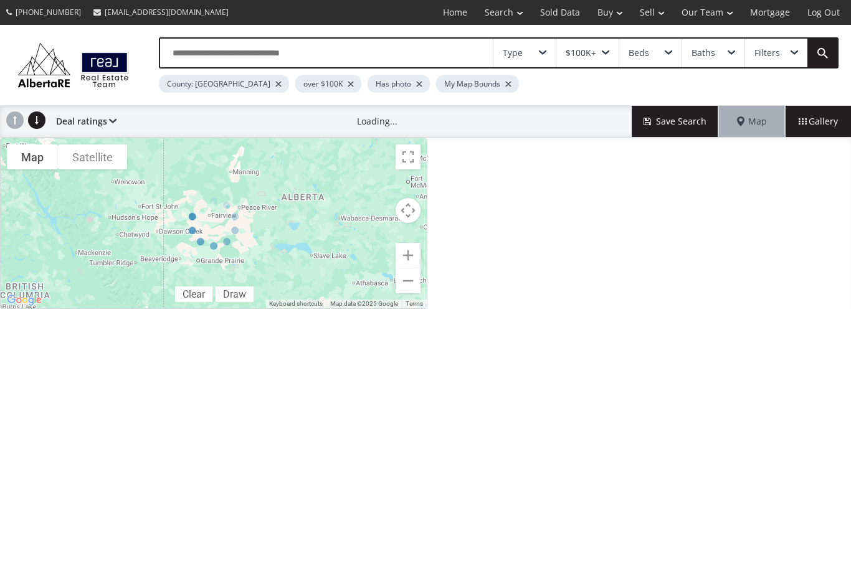
click at [182, 62] on input "text" at bounding box center [326, 53] width 333 height 29
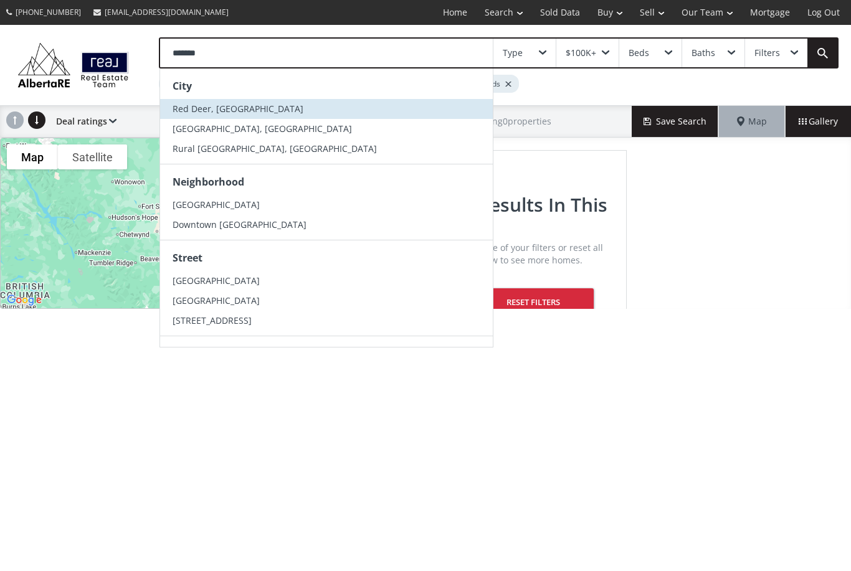
type input "*******"
click at [204, 106] on span "Red Deer, [GEOGRAPHIC_DATA]" at bounding box center [238, 109] width 131 height 12
